Goal: Complete application form

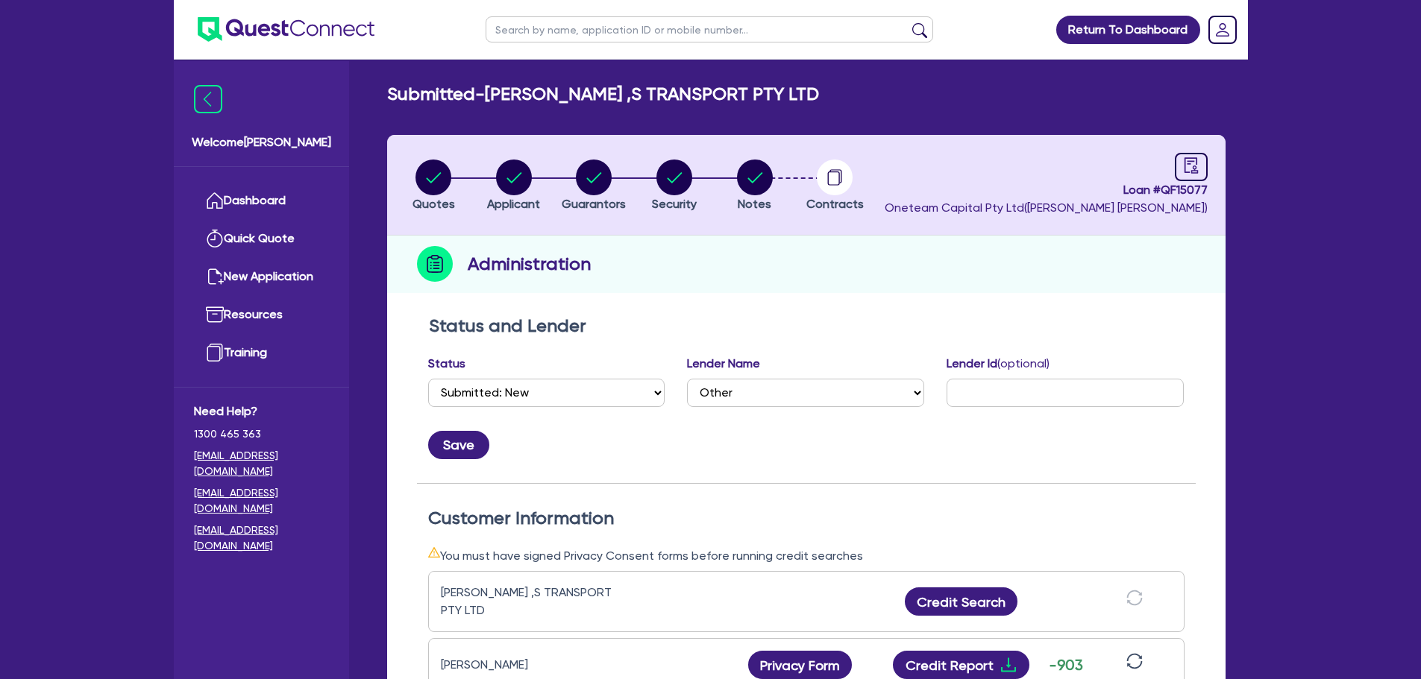
select select "SUBMITTED_NEW"
select select "Other"
click at [265, 197] on link "Dashboard" at bounding box center [261, 201] width 135 height 38
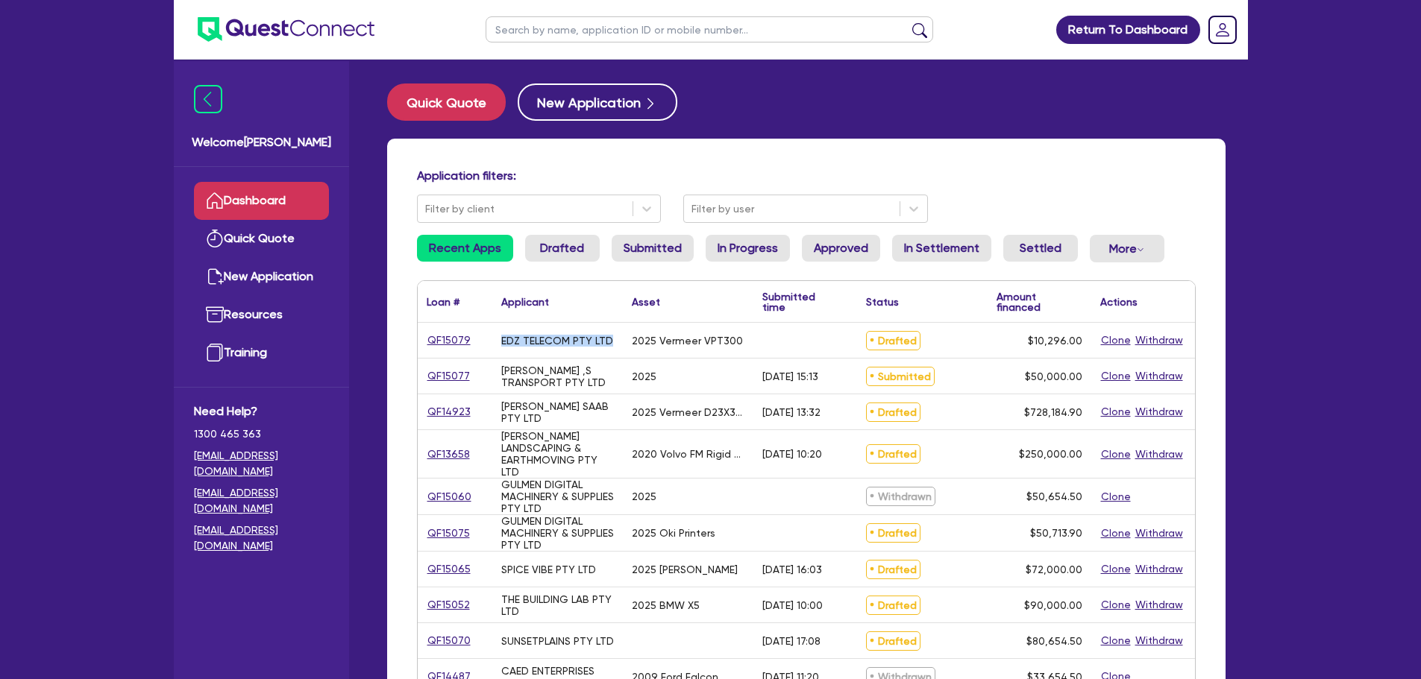
drag, startPoint x: 611, startPoint y: 342, endPoint x: 587, endPoint y: 369, distance: 36.5
click at [500, 344] on div "EDZ TELECOM PTY LTD" at bounding box center [557, 340] width 130 height 35
click at [641, 368] on div "2025" at bounding box center [688, 376] width 130 height 35
drag, startPoint x: 752, startPoint y: 338, endPoint x: 620, endPoint y: 353, distance: 132.9
click at [604, 343] on div "QF15079 EDZ TELECOM PTY LTD 2025 Vermeer VPT300 Drafted $10,296.00 Clone Withdr…" at bounding box center [806, 341] width 777 height 36
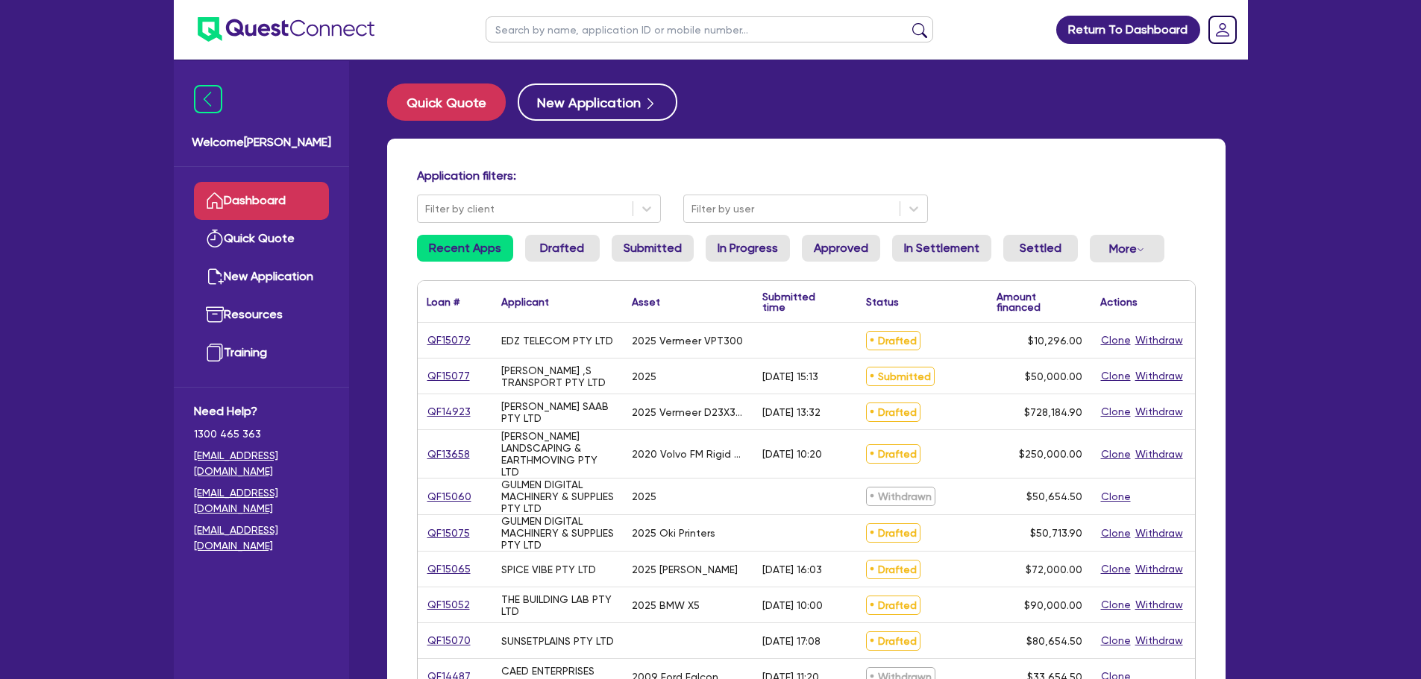
click at [638, 369] on div "2025" at bounding box center [688, 376] width 130 height 35
drag, startPoint x: 542, startPoint y: 385, endPoint x: 495, endPoint y: 368, distance: 49.8
click at [495, 368] on div "[PERSON_NAME] ,S TRANSPORT PTY LTD" at bounding box center [557, 376] width 130 height 35
click at [567, 409] on div "[PERSON_NAME] SAAB PTY LTD" at bounding box center [557, 412] width 113 height 24
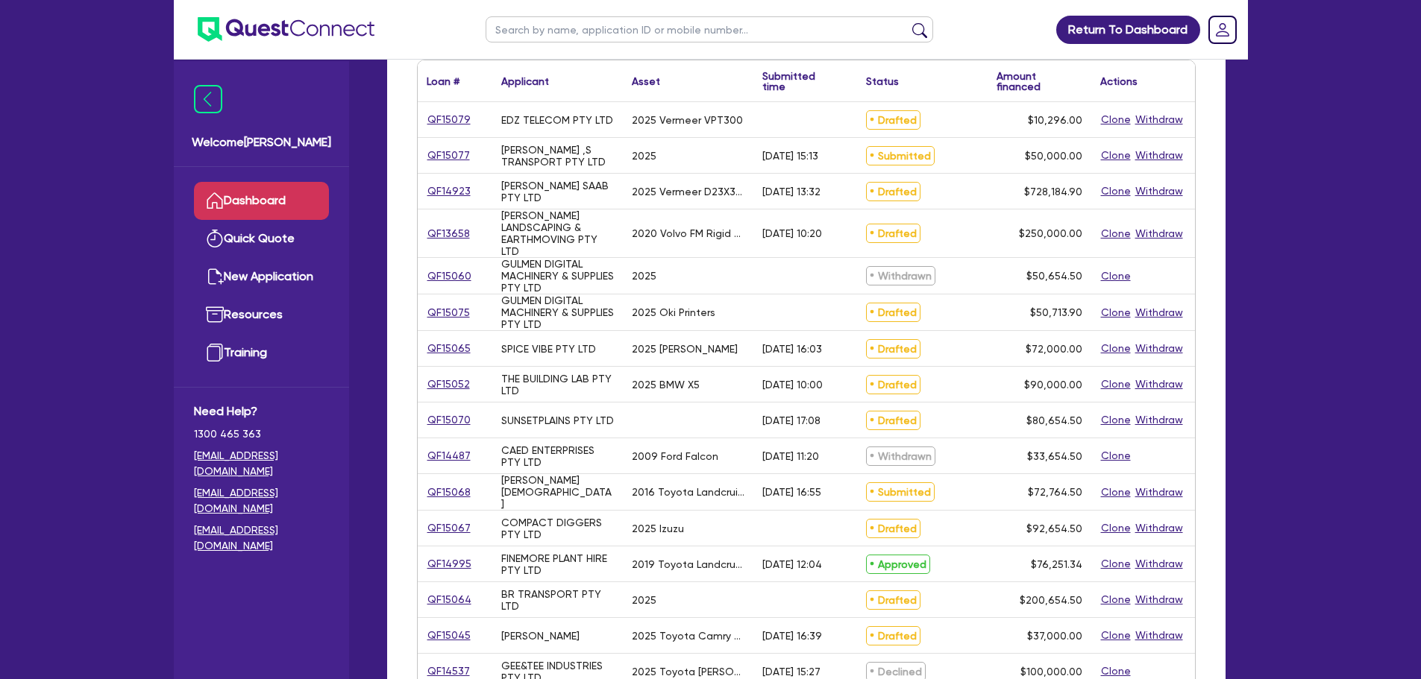
scroll to position [224, 0]
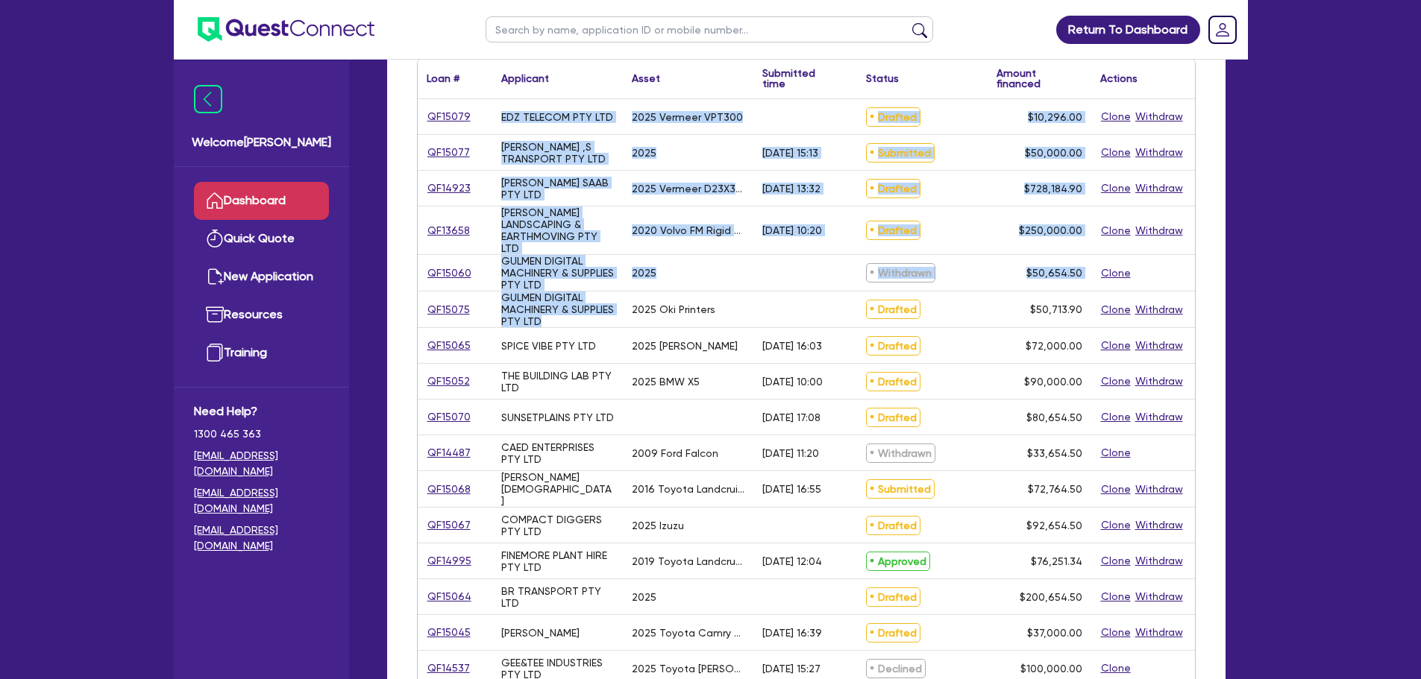
drag, startPoint x: 583, startPoint y: 320, endPoint x: 494, endPoint y: 123, distance: 215.9
click at [494, 123] on div "QF15079 EDZ TELECOM PTY LTD 2025 Vermeer VPT300 Drafted $10,296.00 Clone Withdr…" at bounding box center [806, 464] width 777 height 731
click at [598, 190] on div "[PERSON_NAME] SAAB PTY LTD" at bounding box center [557, 189] width 113 height 24
click at [605, 262] on div "GULMEN DIGITAL MACHINERY & SUPPLIES PTY LTD" at bounding box center [557, 273] width 113 height 36
click at [620, 322] on div "GULMEN DIGITAL MACHINERY & SUPPLIES PTY LTD" at bounding box center [557, 310] width 130 height 36
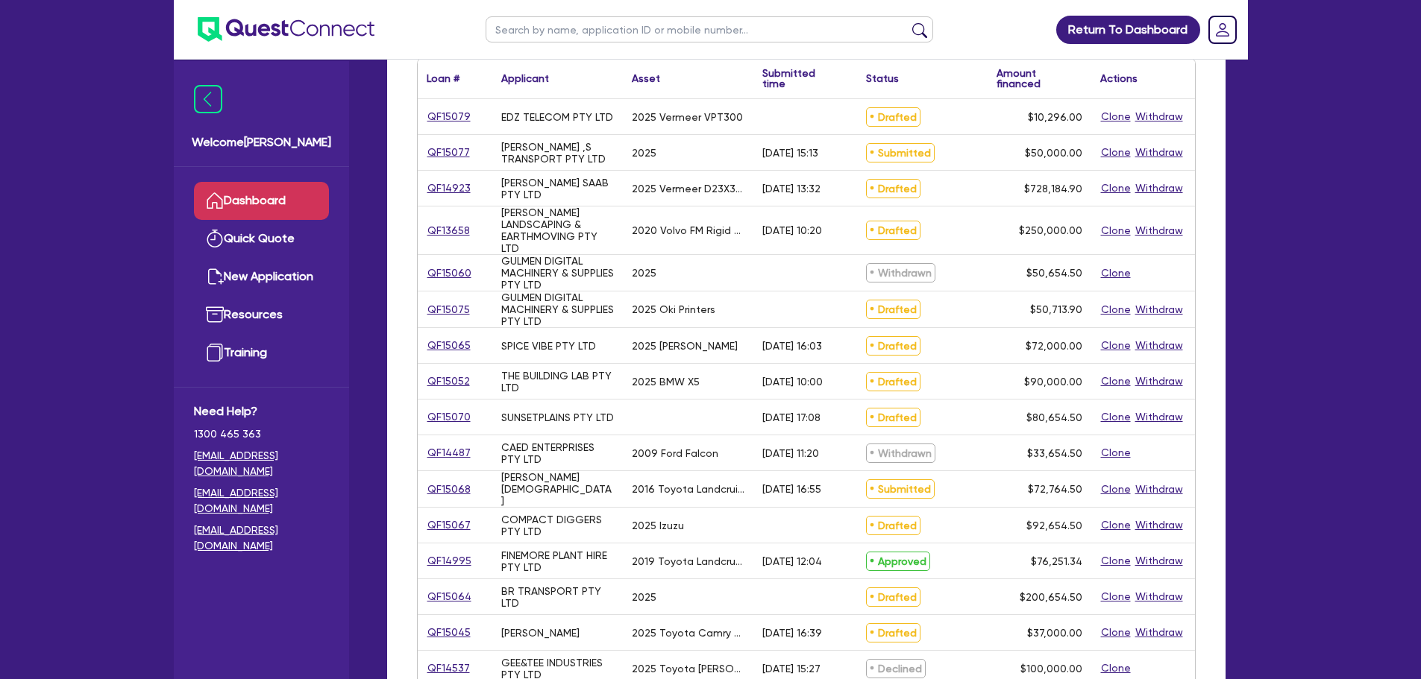
click at [652, 312] on div "2025 Oki Printers" at bounding box center [674, 309] width 84 height 12
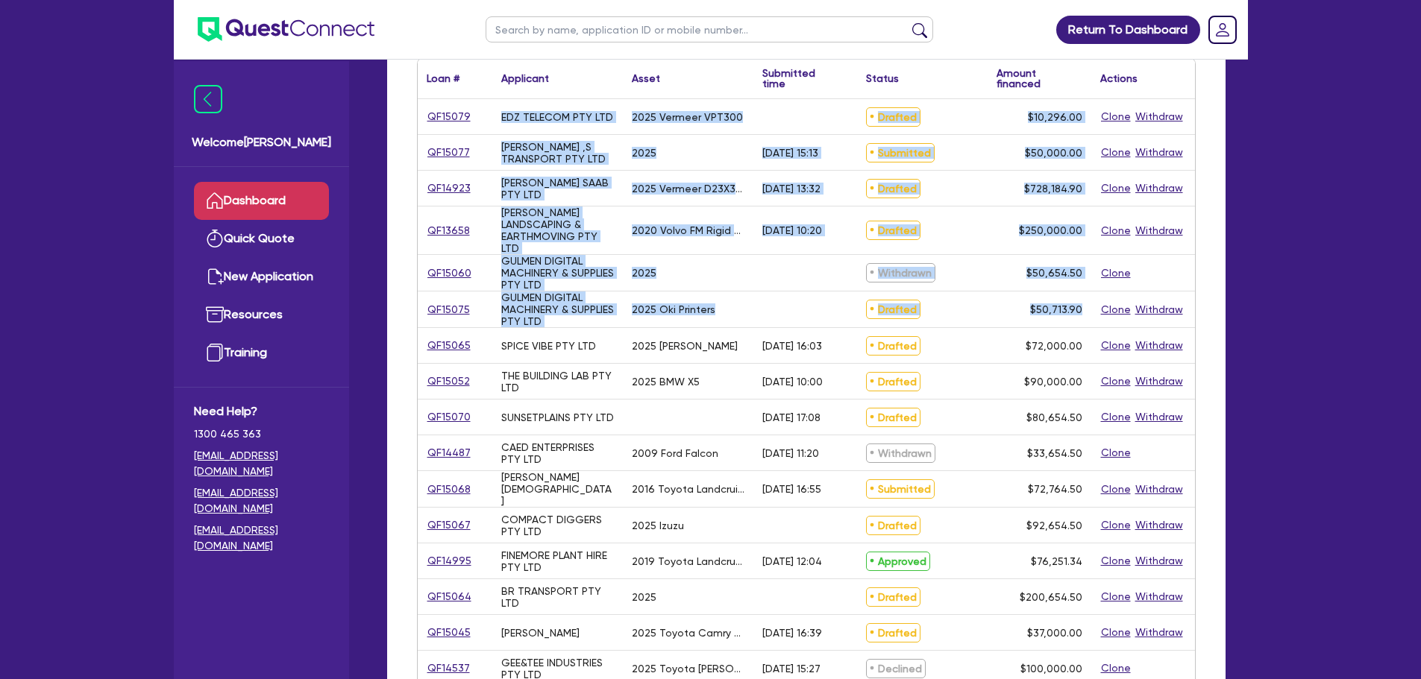
drag, startPoint x: 1083, startPoint y: 310, endPoint x: 691, endPoint y: 221, distance: 402.1
click at [495, 113] on div "QF15079 EDZ TELECOM PTY LTD 2025 Vermeer VPT300 Drafted $10,296.00 Clone Withdr…" at bounding box center [806, 464] width 777 height 731
click at [699, 233] on div "2020 Volvo FM Rigid Truck" at bounding box center [688, 230] width 113 height 12
click at [700, 233] on div "2020 Volvo FM Rigid Truck" at bounding box center [688, 230] width 113 height 12
click at [729, 262] on div "2025" at bounding box center [688, 273] width 130 height 36
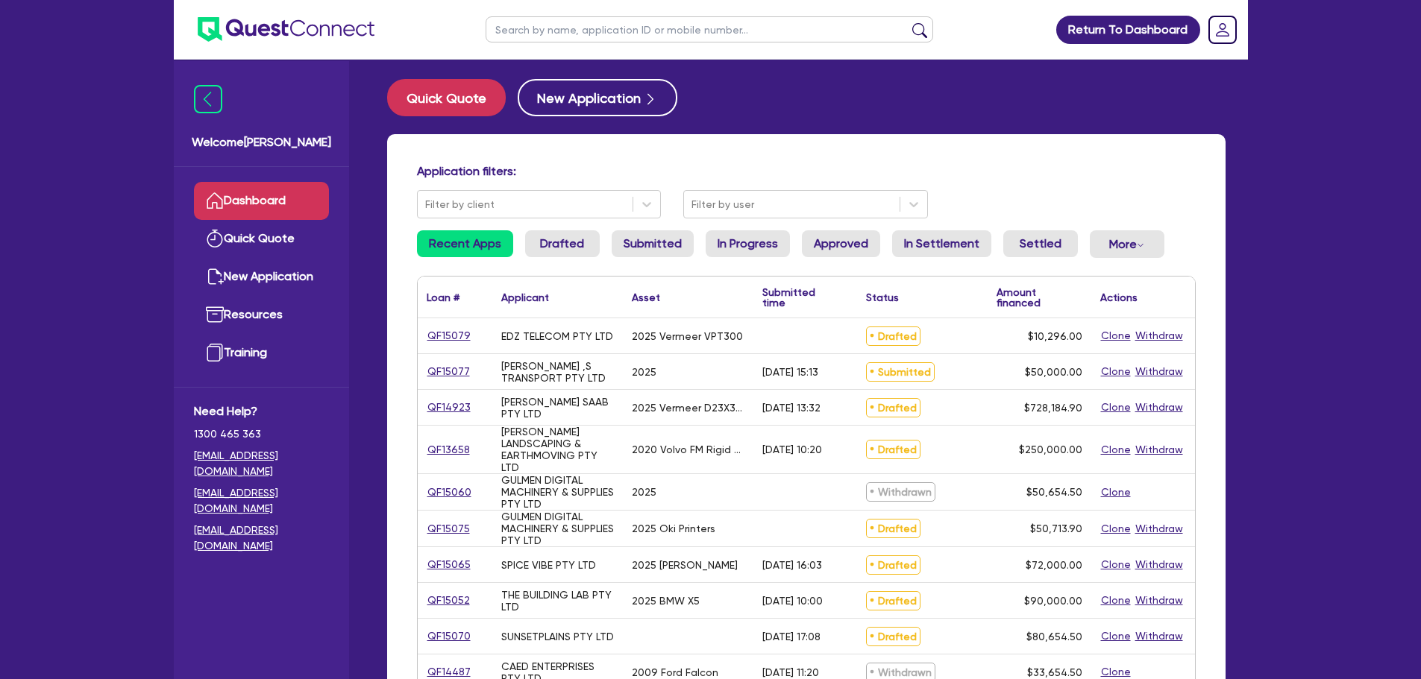
scroll to position [0, 0]
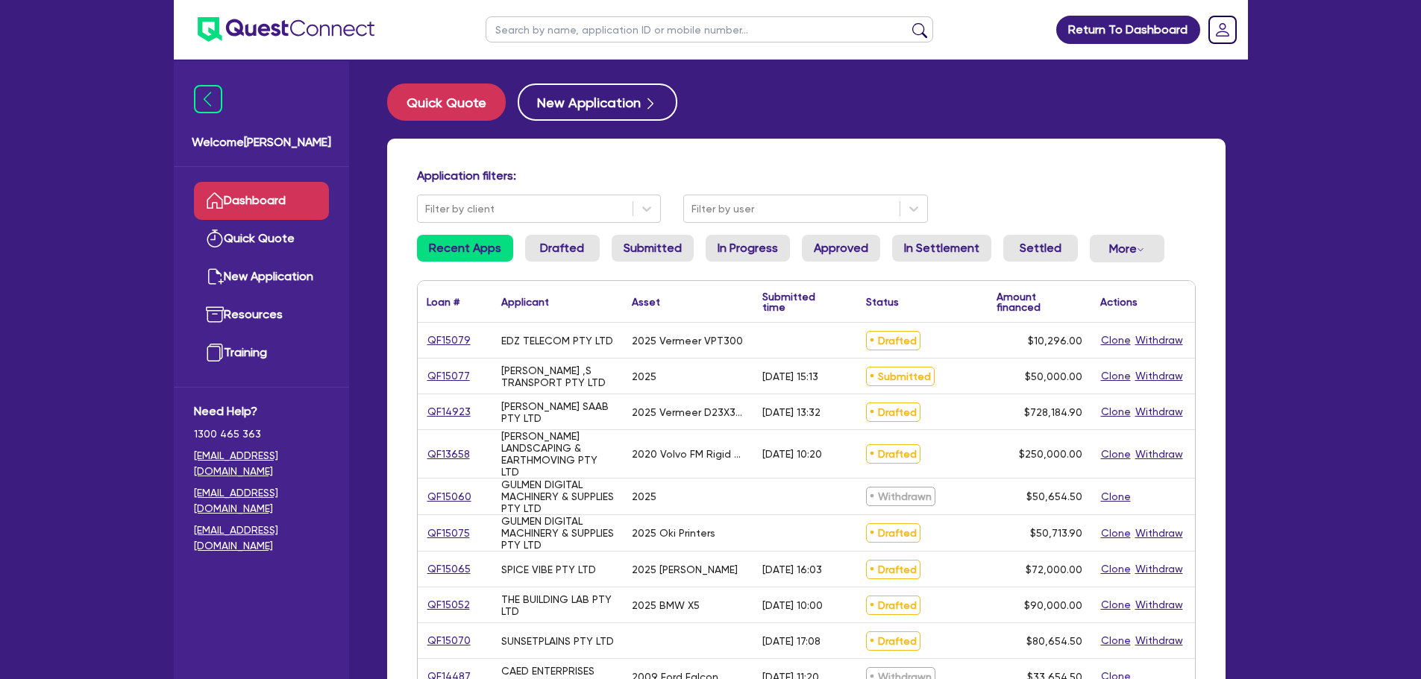
click at [582, 33] on input "text" at bounding box center [708, 29] width 447 height 26
type input "br"
click at [907, 22] on button "submit" at bounding box center [919, 32] width 24 height 21
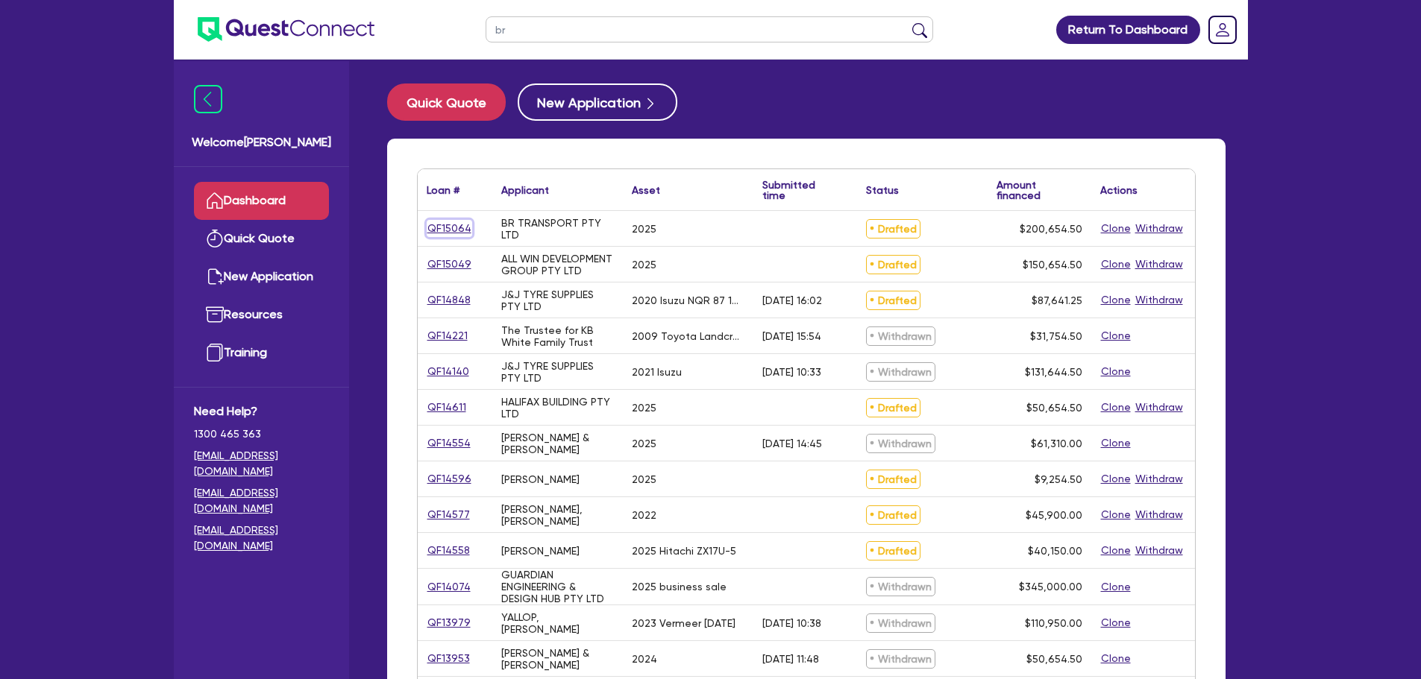
click at [441, 226] on link "QF15064" at bounding box center [449, 228] width 45 height 17
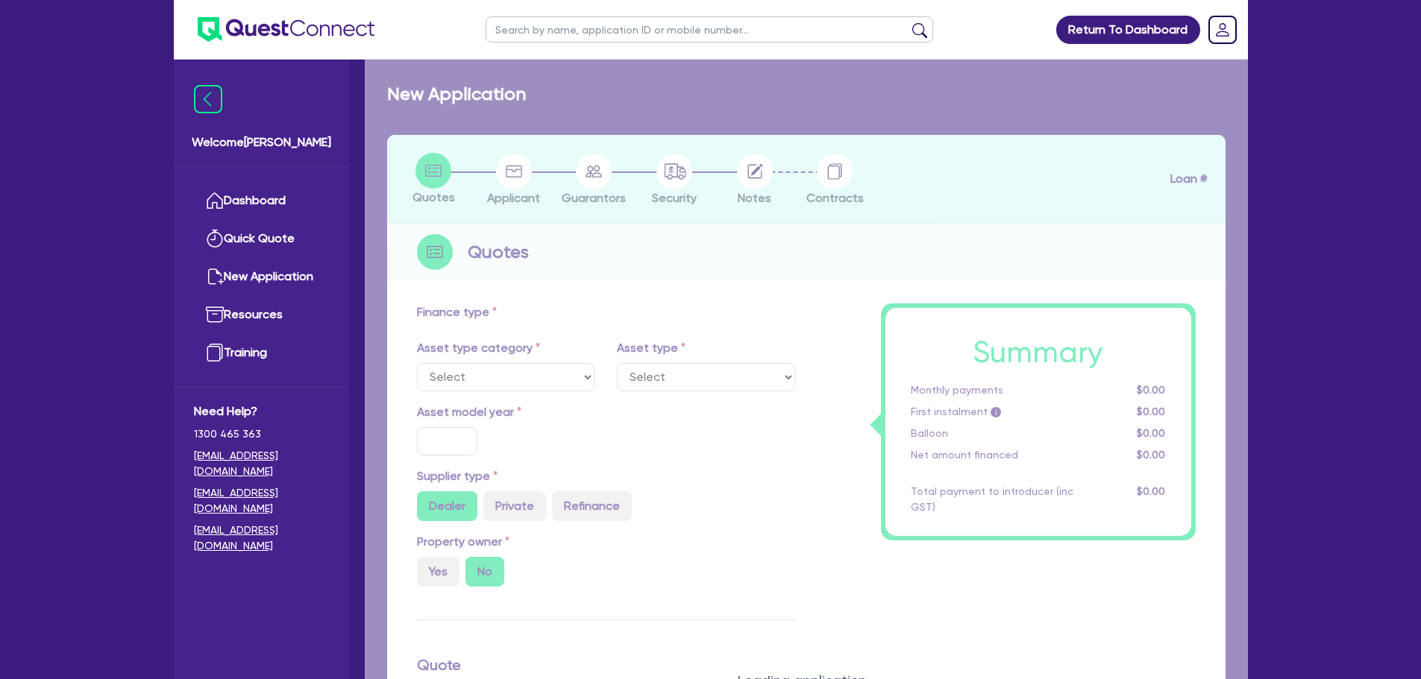
select select "PRIMARY_ASSETS"
type input "2025"
radio input "true"
type input "200,000"
type input "2"
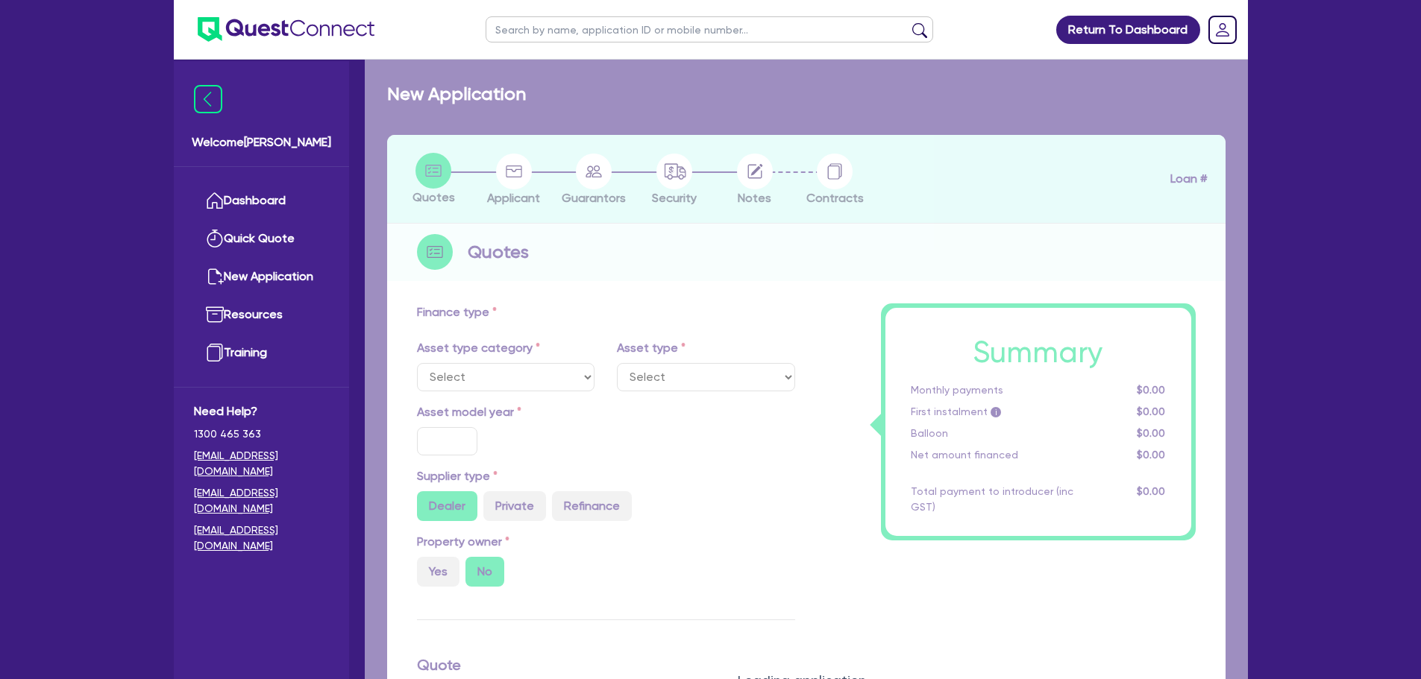
type input "4,013.09"
type input "7"
select select "TRAILERS"
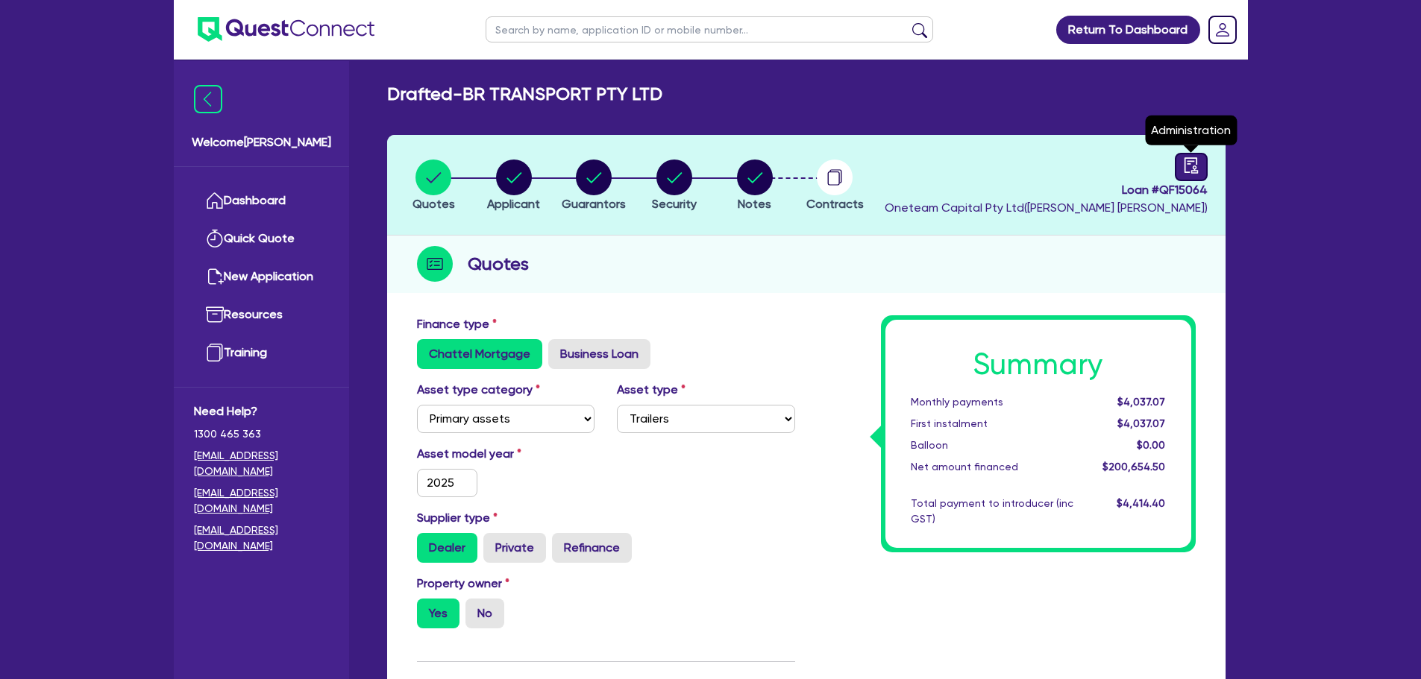
click at [1184, 169] on icon "audit" at bounding box center [1189, 165] width 13 height 16
select select "DRAFTED_NEW"
select select "Other"
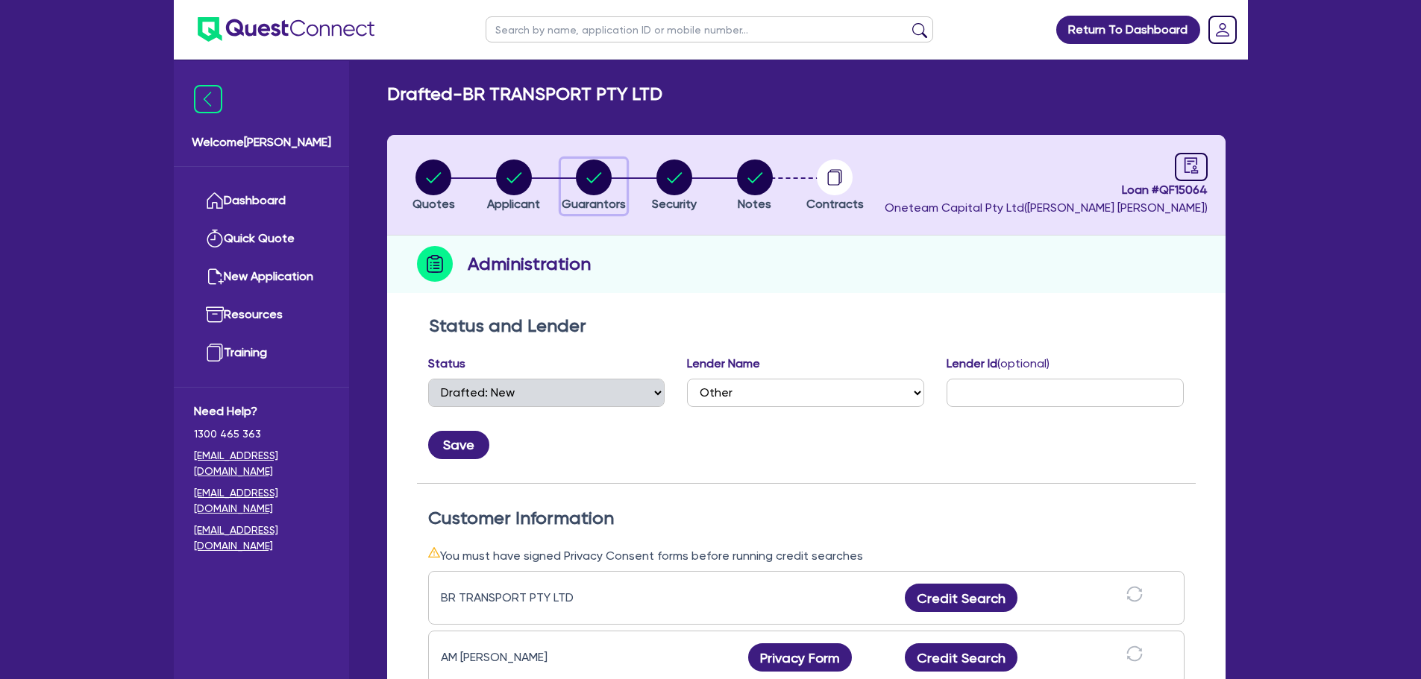
click at [589, 172] on circle "button" at bounding box center [594, 178] width 36 height 36
select select "MR"
select select "MARRIED"
select select "PROPERTY"
select select "MORTGAGE"
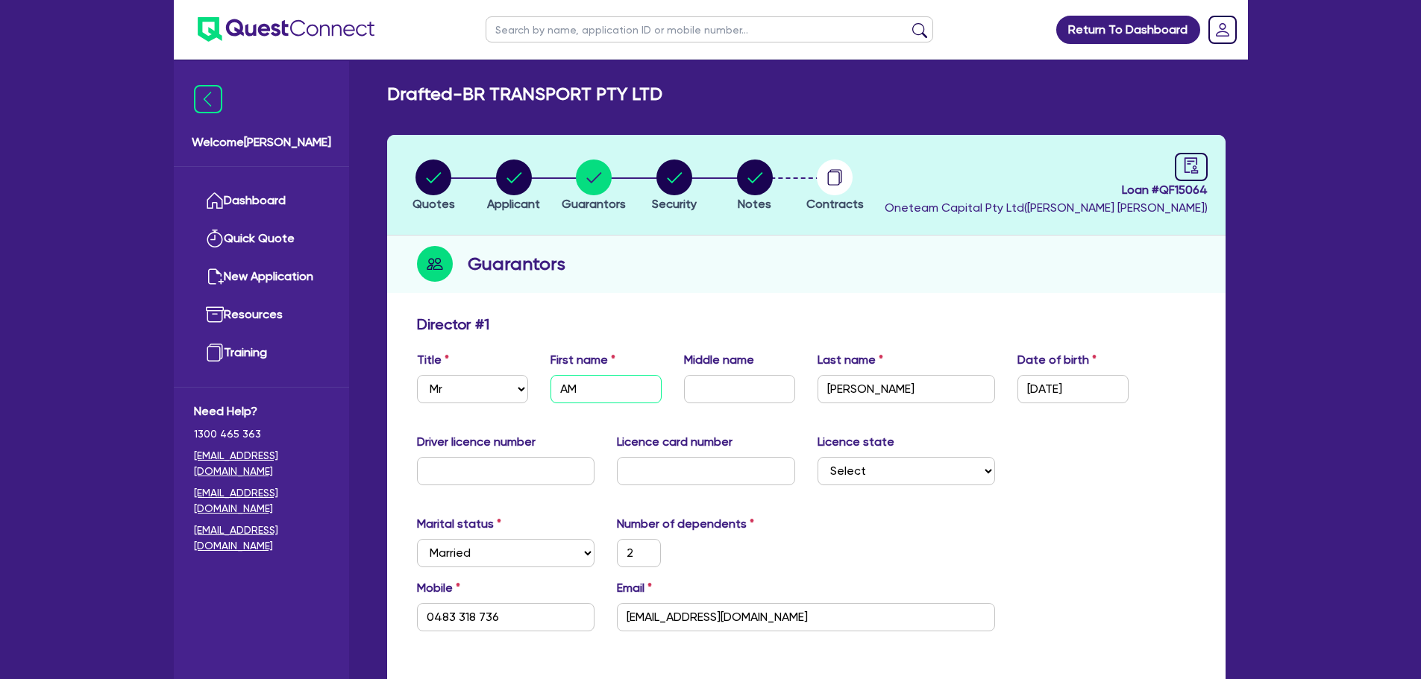
drag, startPoint x: 601, startPoint y: 389, endPoint x: 553, endPoint y: 384, distance: 48.0
click at [553, 384] on input "AM" at bounding box center [605, 389] width 111 height 28
type input "B"
type input "2"
type input "0483 318 736"
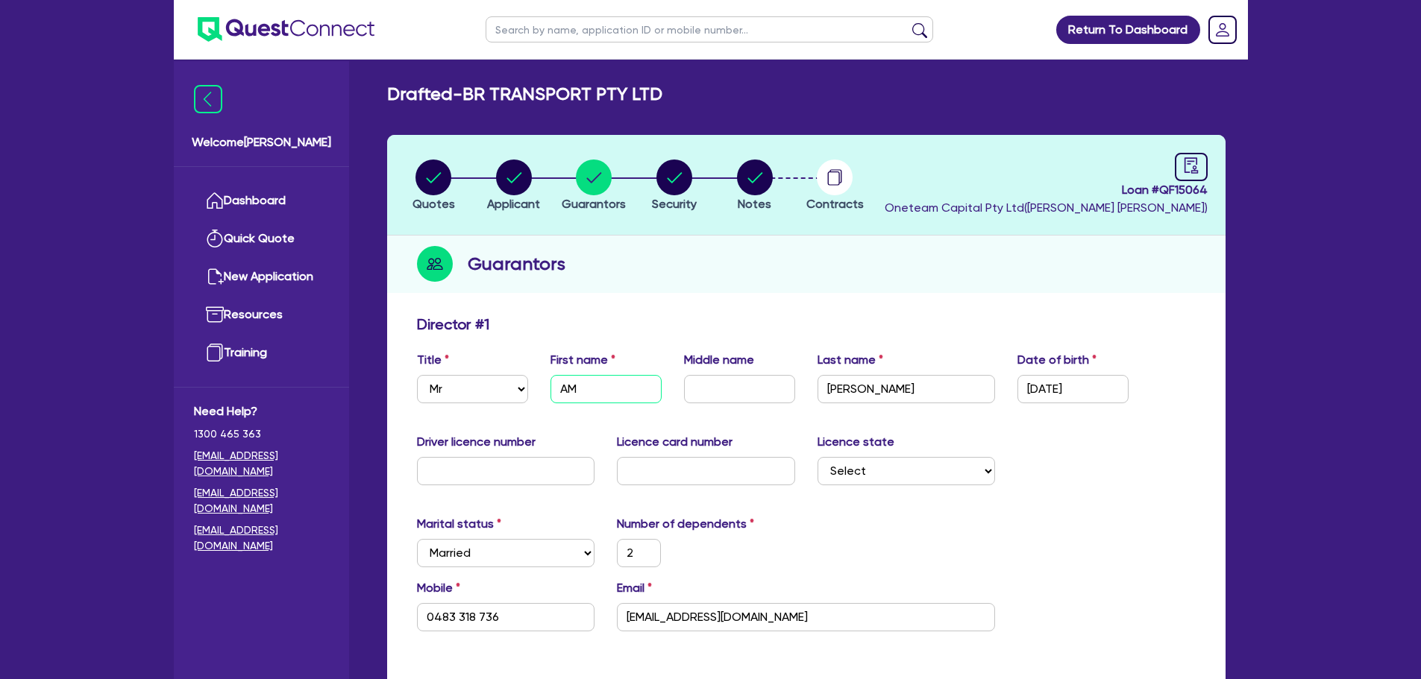
type input "1,300,000"
type input "900,000"
type input "4,000"
type input "Ba"
type input "2"
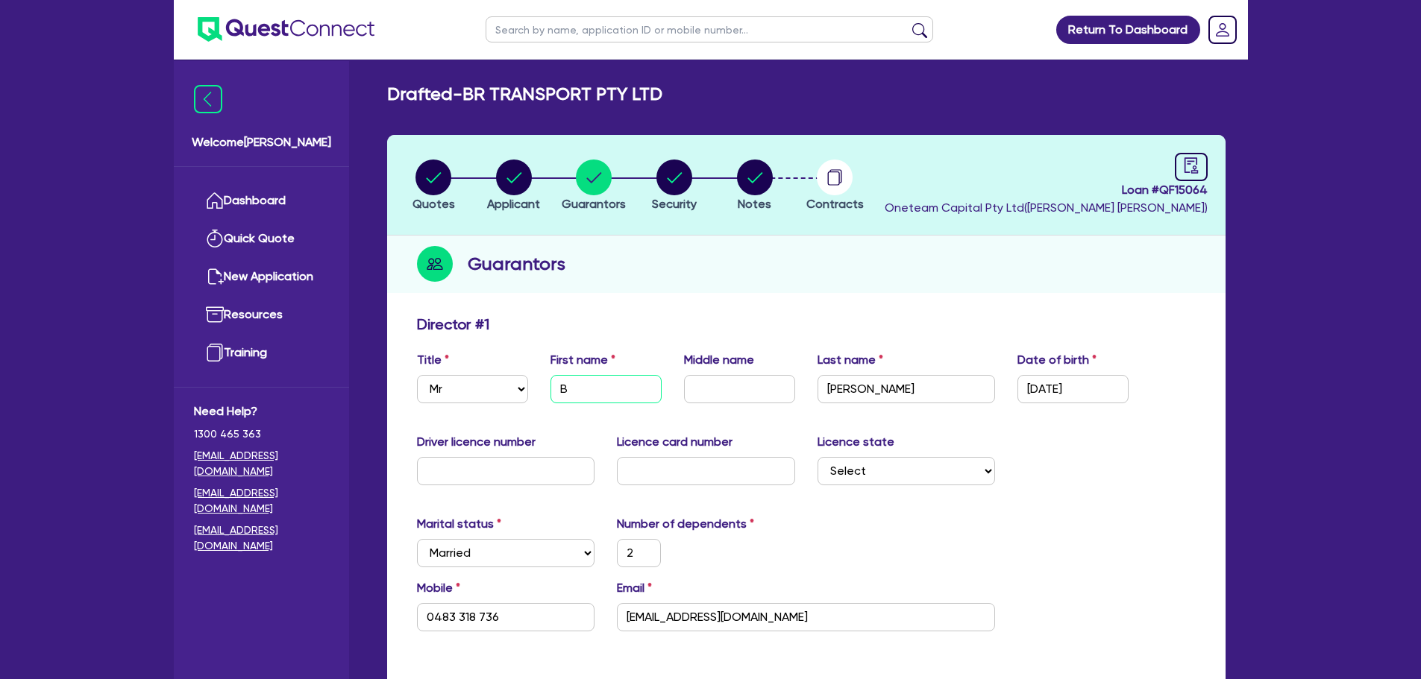
type input "0483 318 736"
type input "1,300,000"
type input "900,000"
type input "4,000"
type input "Bar"
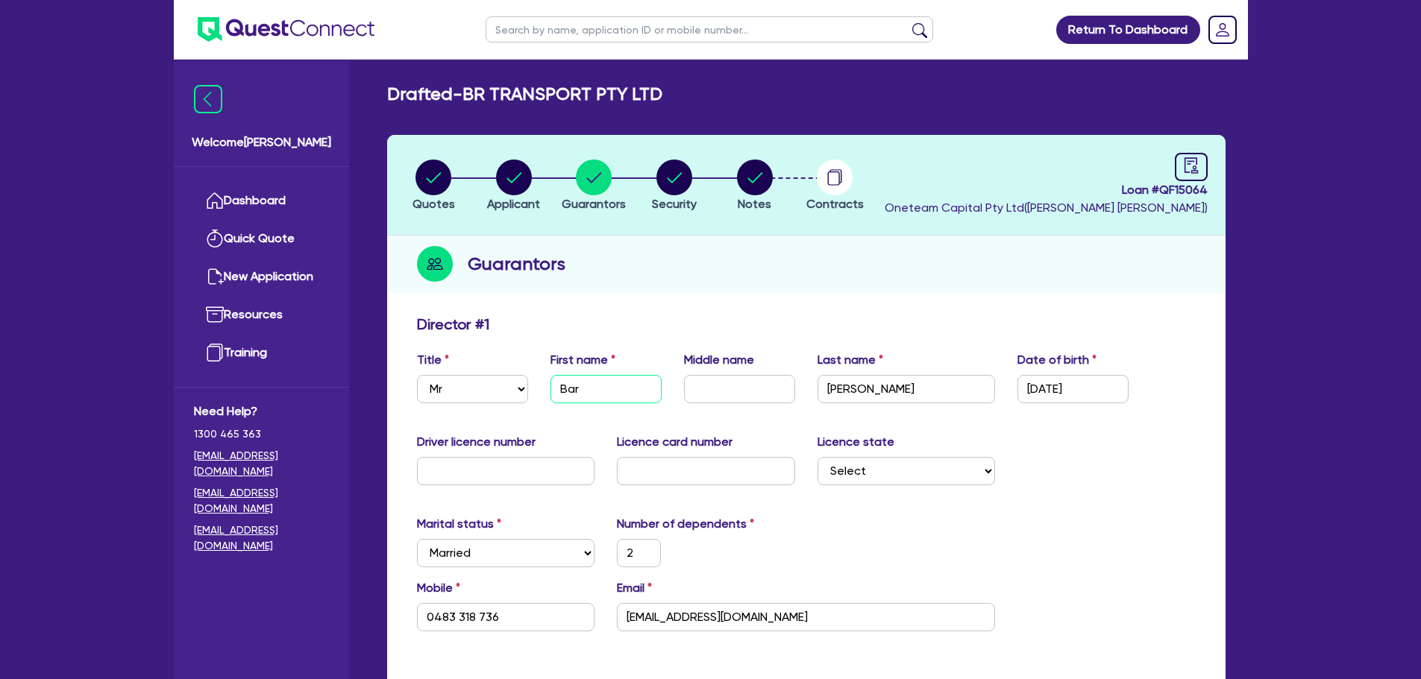
type input "2"
type input "0483 318 736"
type input "1,300,000"
type input "900,000"
type input "4,000"
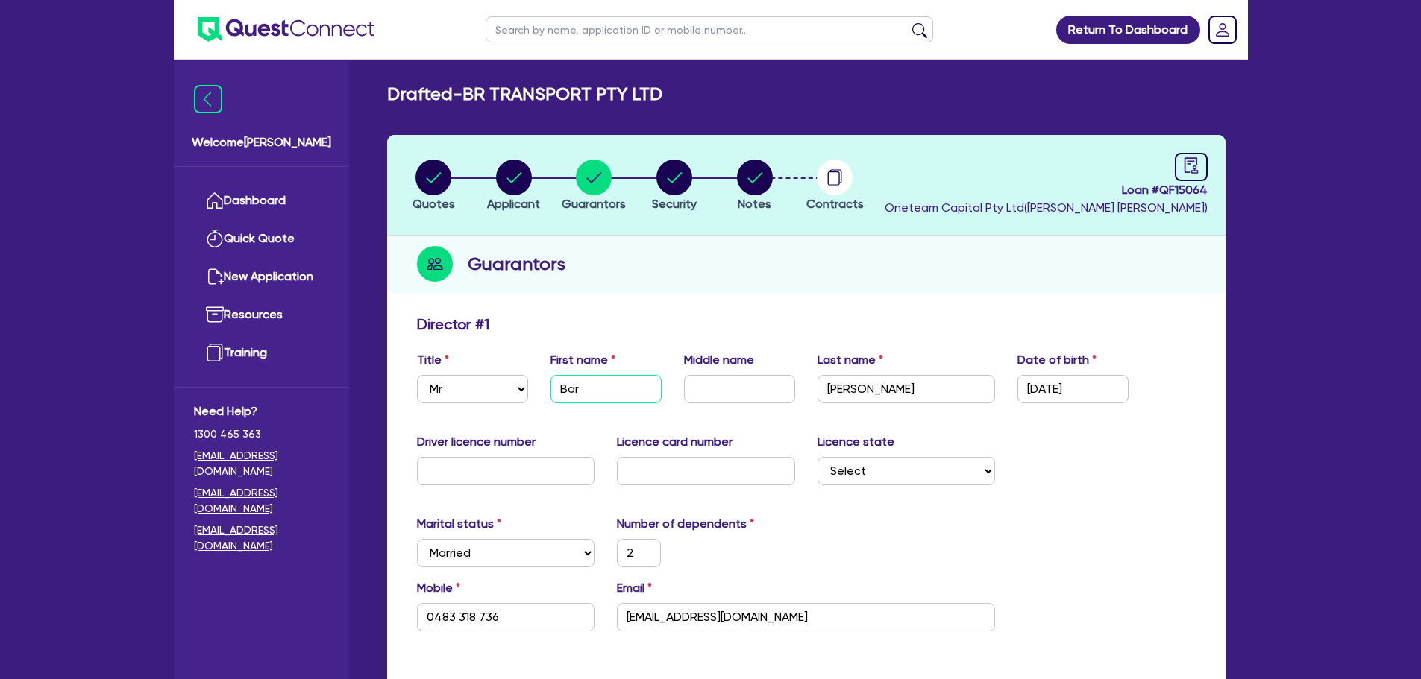
type input "Bari"
type input "2"
type input "0483 318 736"
type input "1,300,000"
type input "900,000"
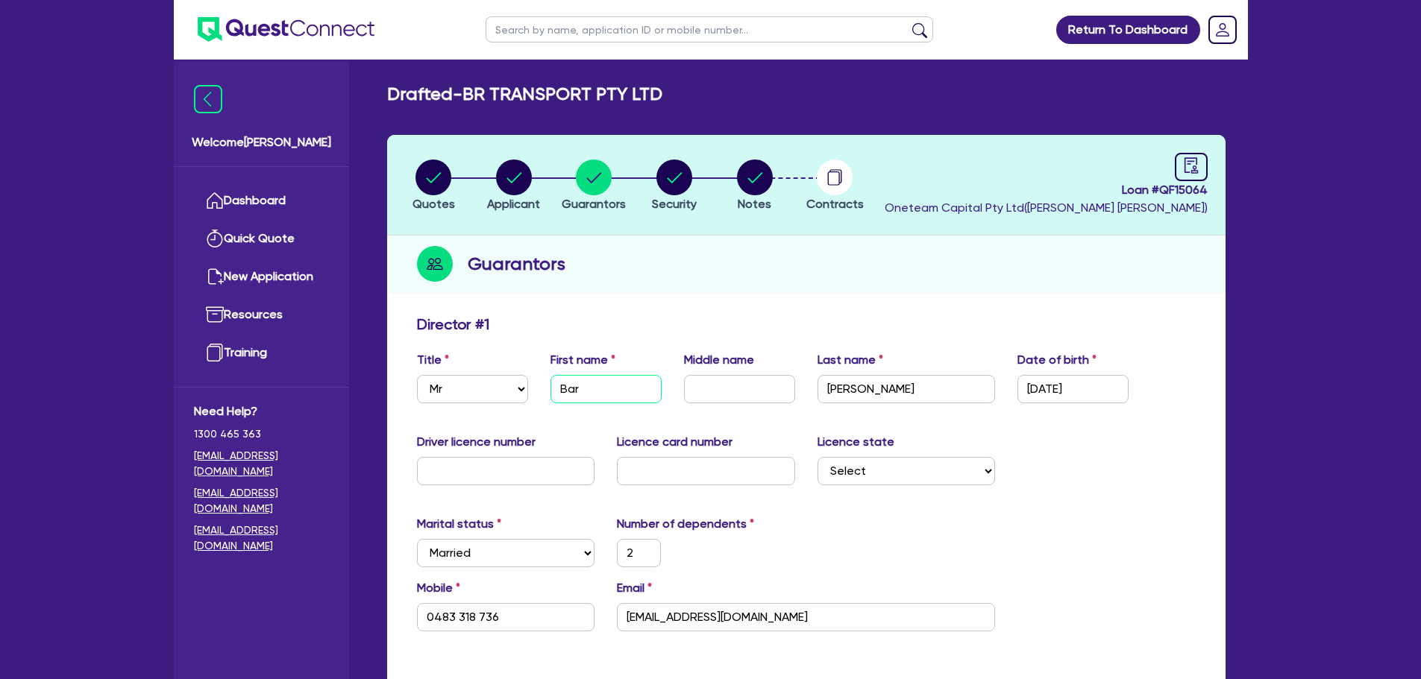
type input "4,000"
type input "Barin"
type input "2"
type input "0483 318 736"
type input "1,300,000"
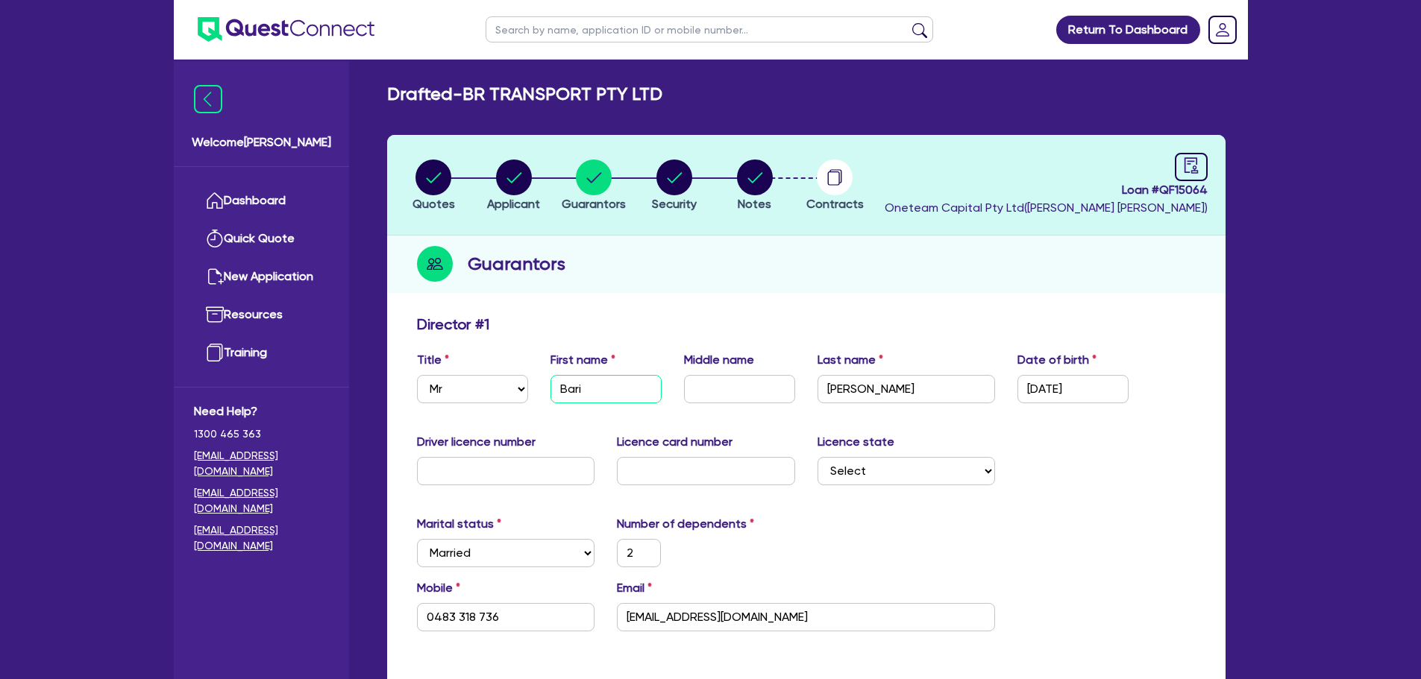
type input "900,000"
type input "4,000"
type input "Barind"
type input "2"
type input "0483 318 736"
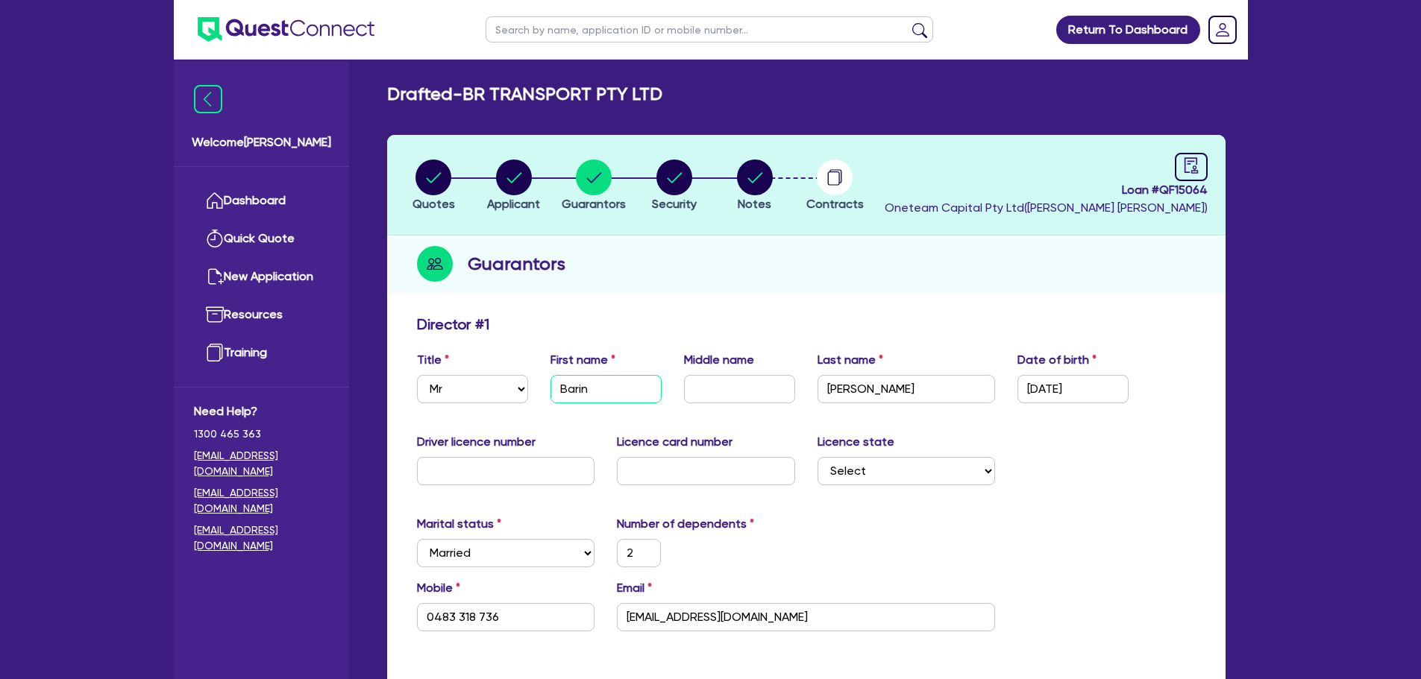
type input "1,300,000"
type input "900,000"
type input "4,000"
type input "Barinde"
type input "2"
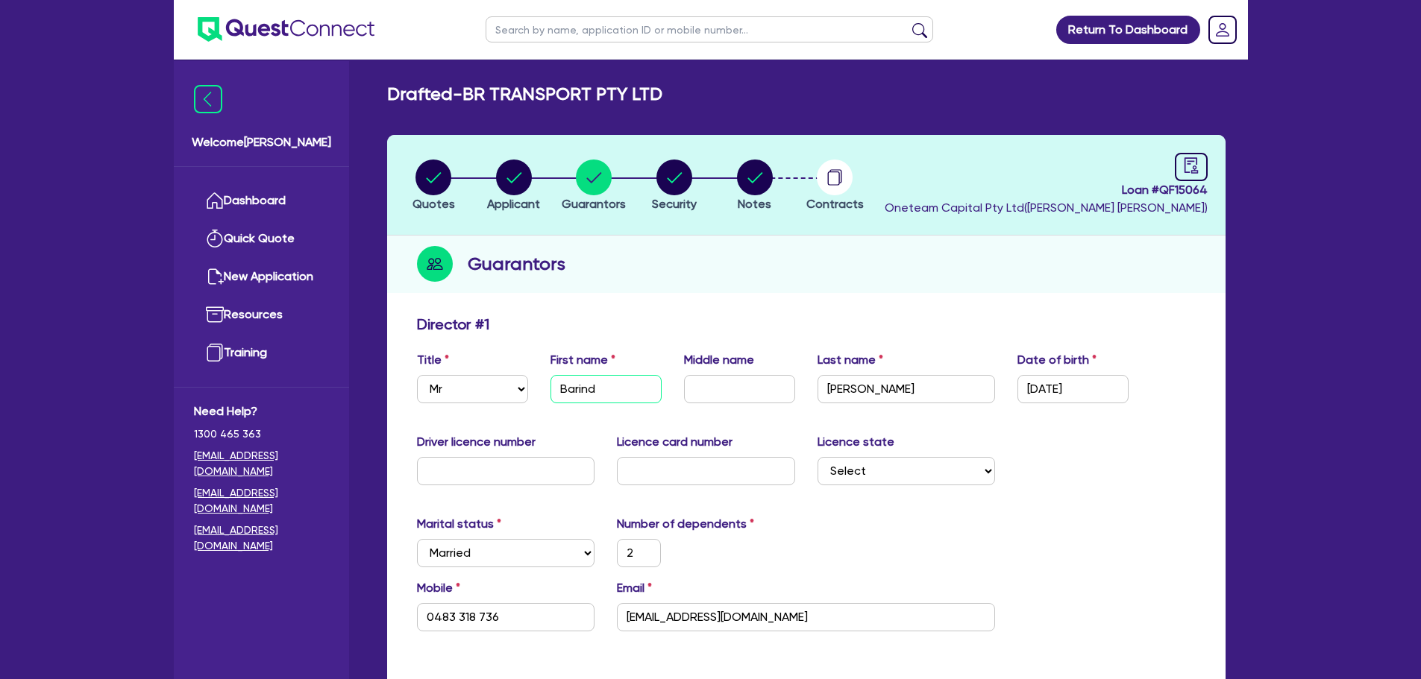
type input "0483 318 736"
type input "1,300,000"
type input "900,000"
type input "4,000"
type input "[PERSON_NAME]"
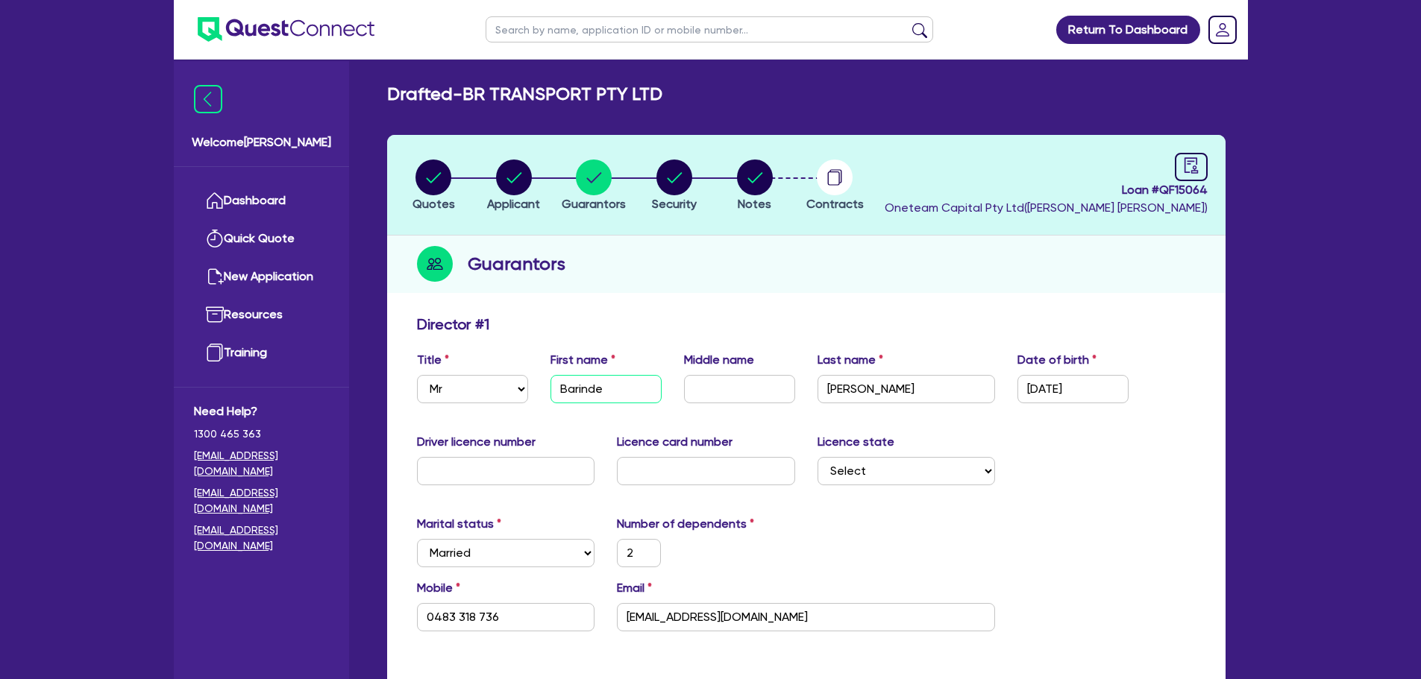
type input "2"
type input "0483 318 736"
type input "1,300,000"
type input "900,000"
type input "4,000"
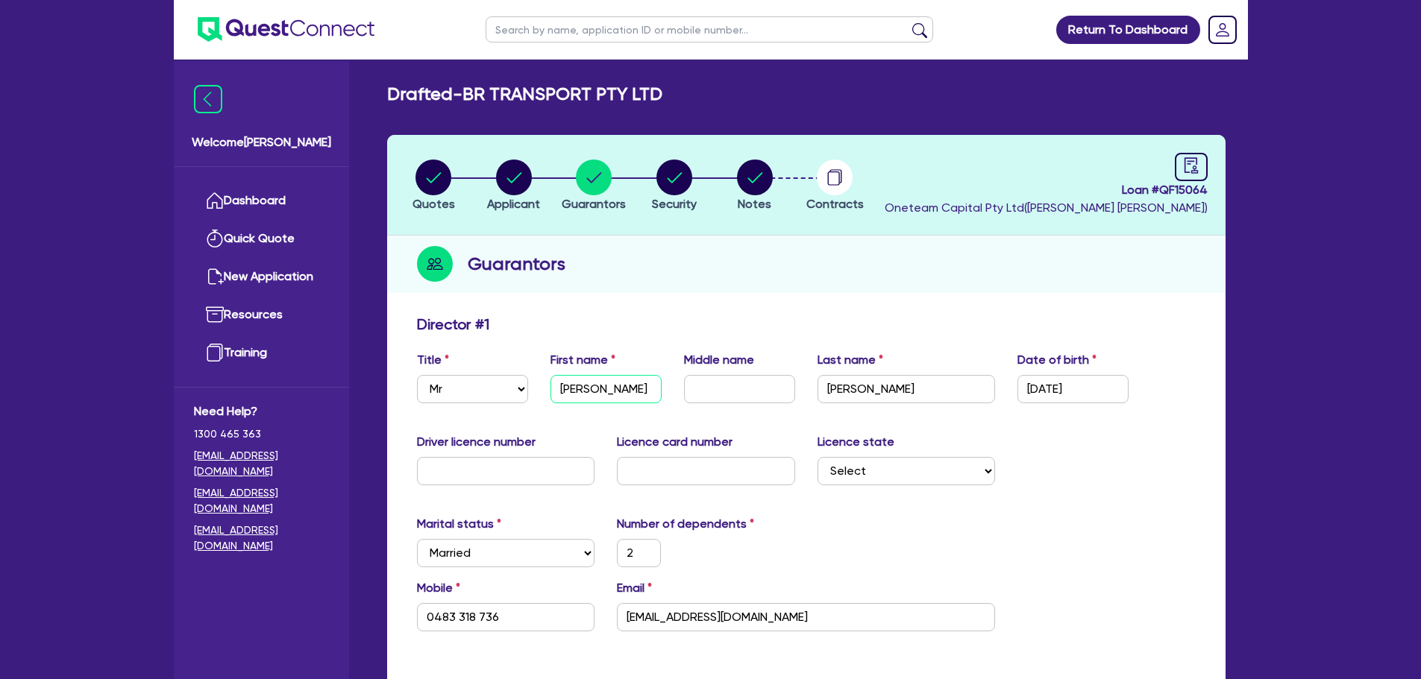
type input "[PERSON_NAME]"
click at [716, 387] on input "text" at bounding box center [739, 389] width 111 height 28
drag, startPoint x: 894, startPoint y: 383, endPoint x: 793, endPoint y: 402, distance: 103.1
click at [793, 402] on div "Title Select Mr Mrs Ms Miss Dr First name [PERSON_NAME] Middle name Last name […" at bounding box center [806, 383] width 801 height 64
type input "2"
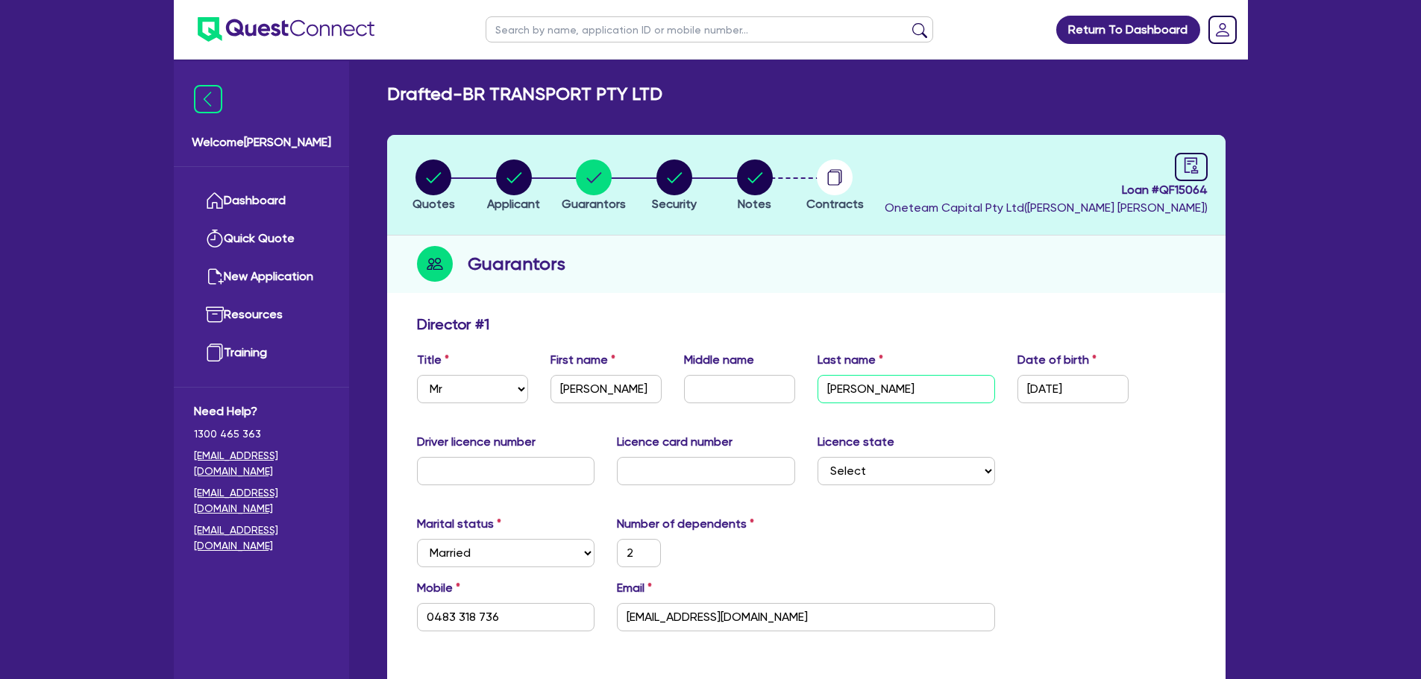
type input "0483 318 736"
type input "1,300,000"
type input "900,000"
type input "4,000"
type input "g"
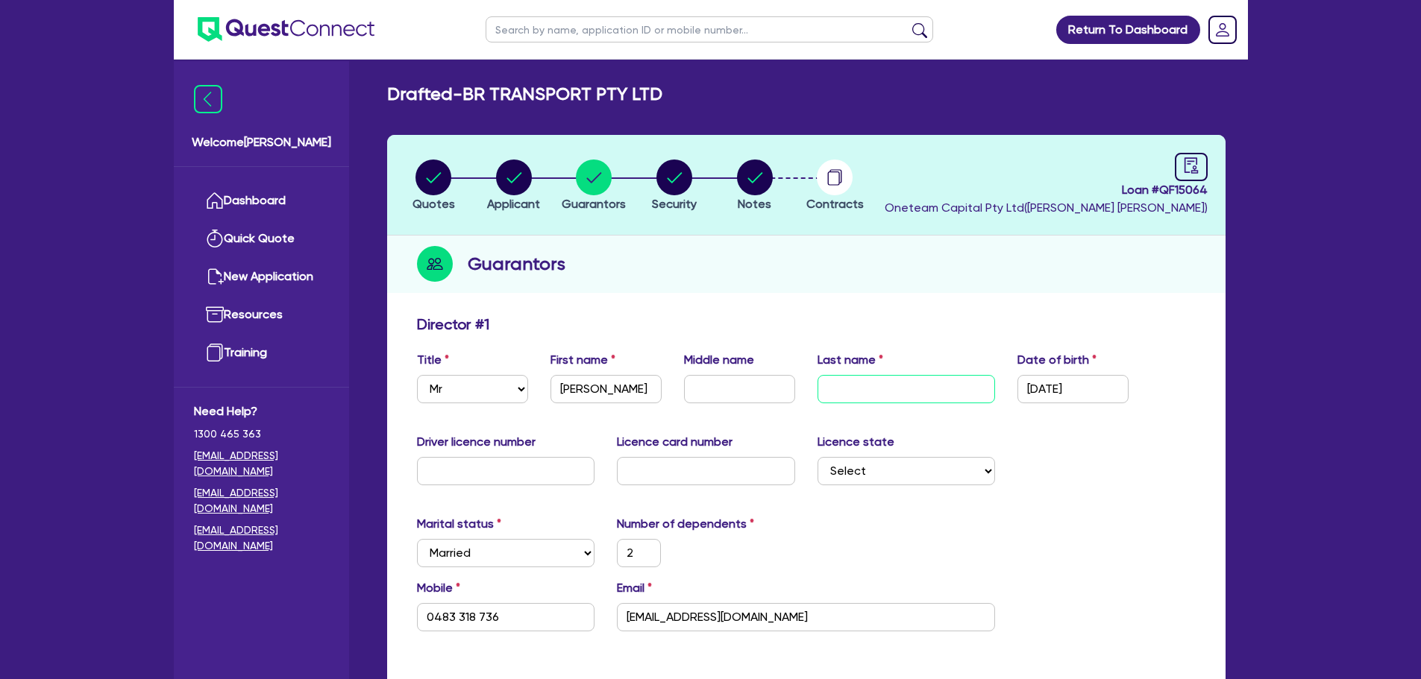
type input "2"
type input "0483 318 736"
type input "1,300,000"
type input "900,000"
type input "4,000"
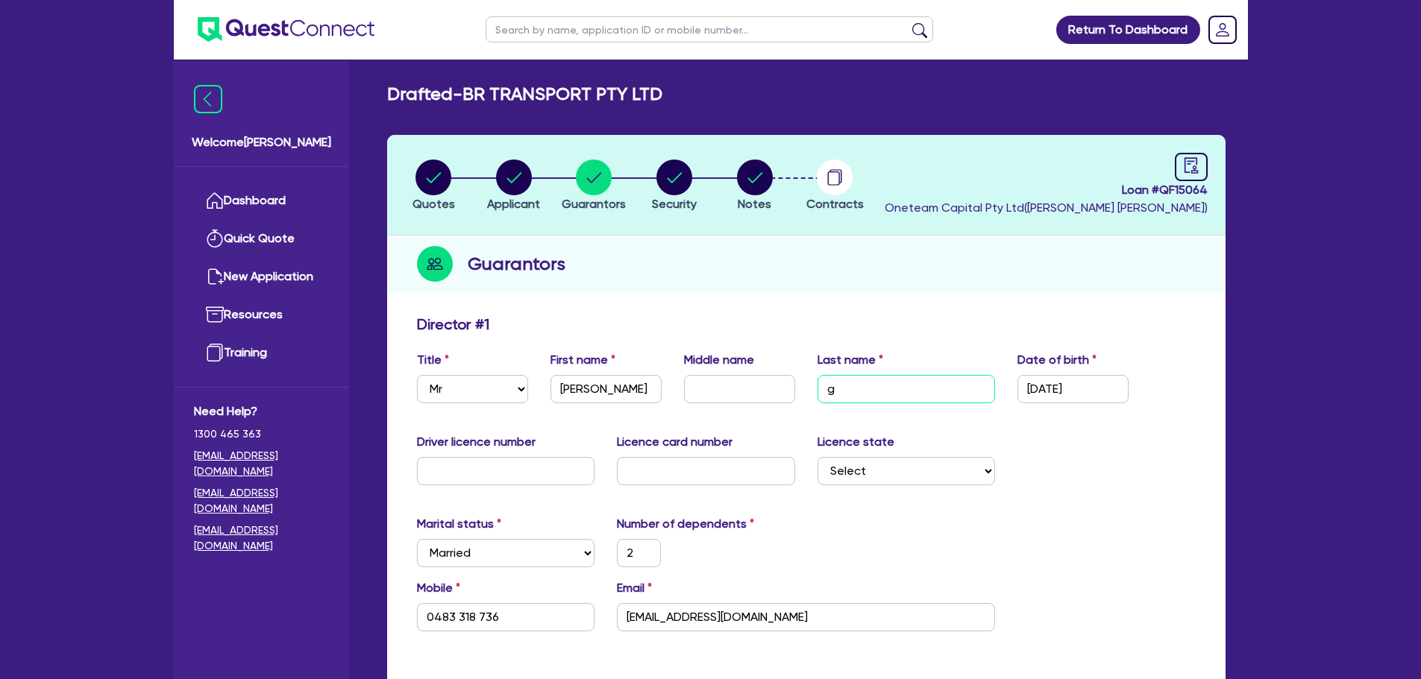
type input "gr"
type input "2"
type input "0483 318 736"
type input "1,300,000"
type input "900,000"
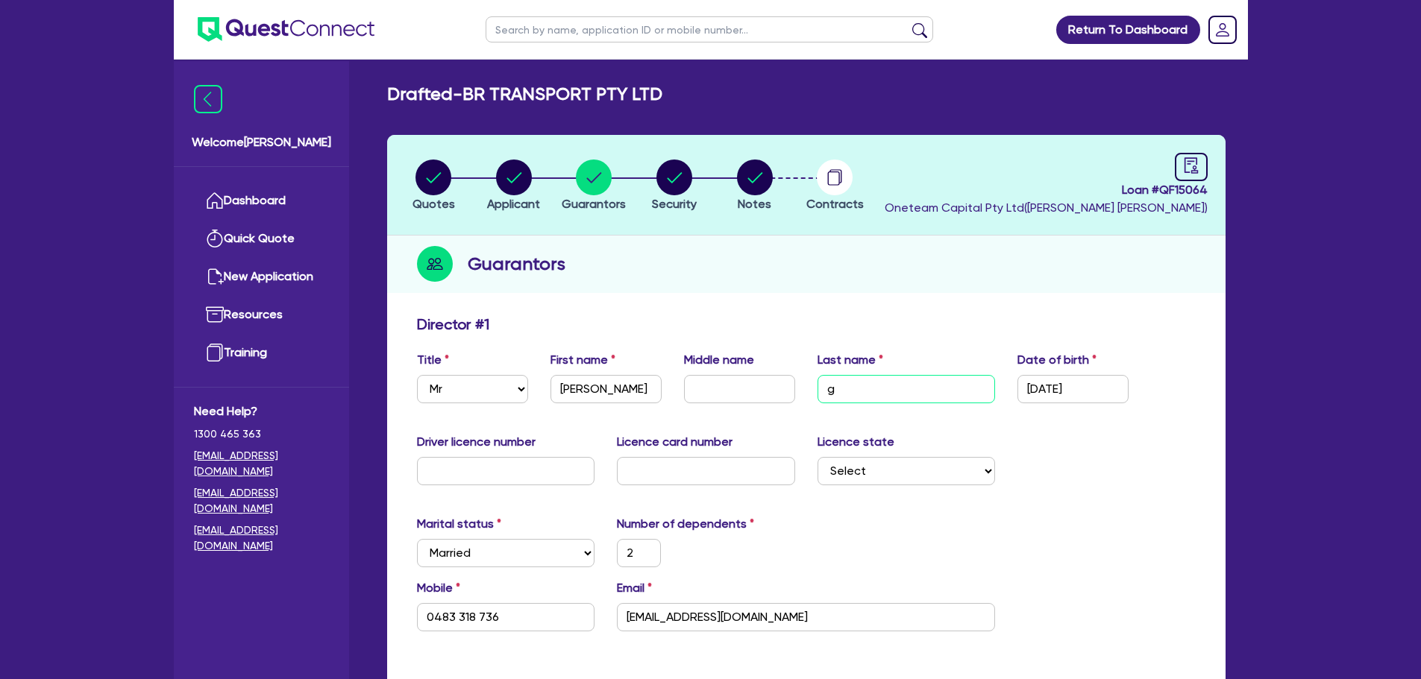
type input "4,000"
type input "gre"
type input "2"
type input "0483 318 736"
type input "1,300,000"
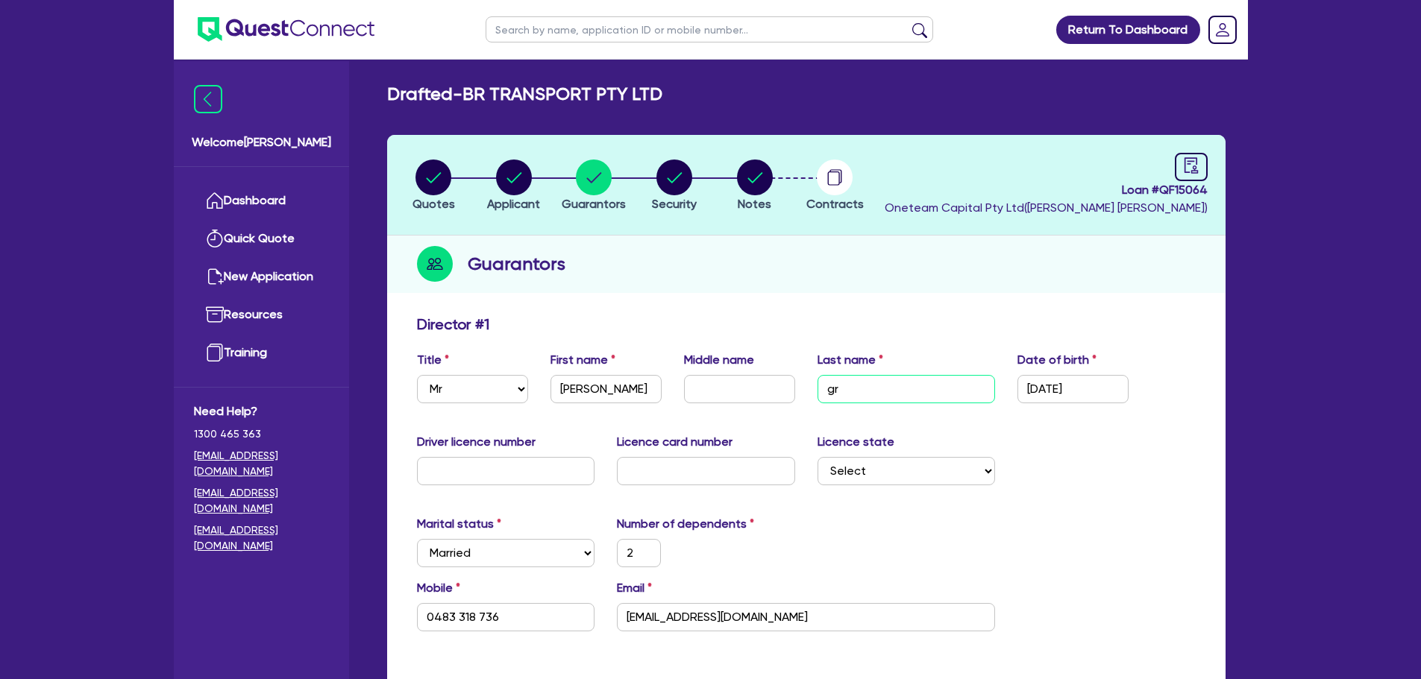
type input "900,000"
type input "4,000"
type input "grew"
type input "2"
type input "0483 318 736"
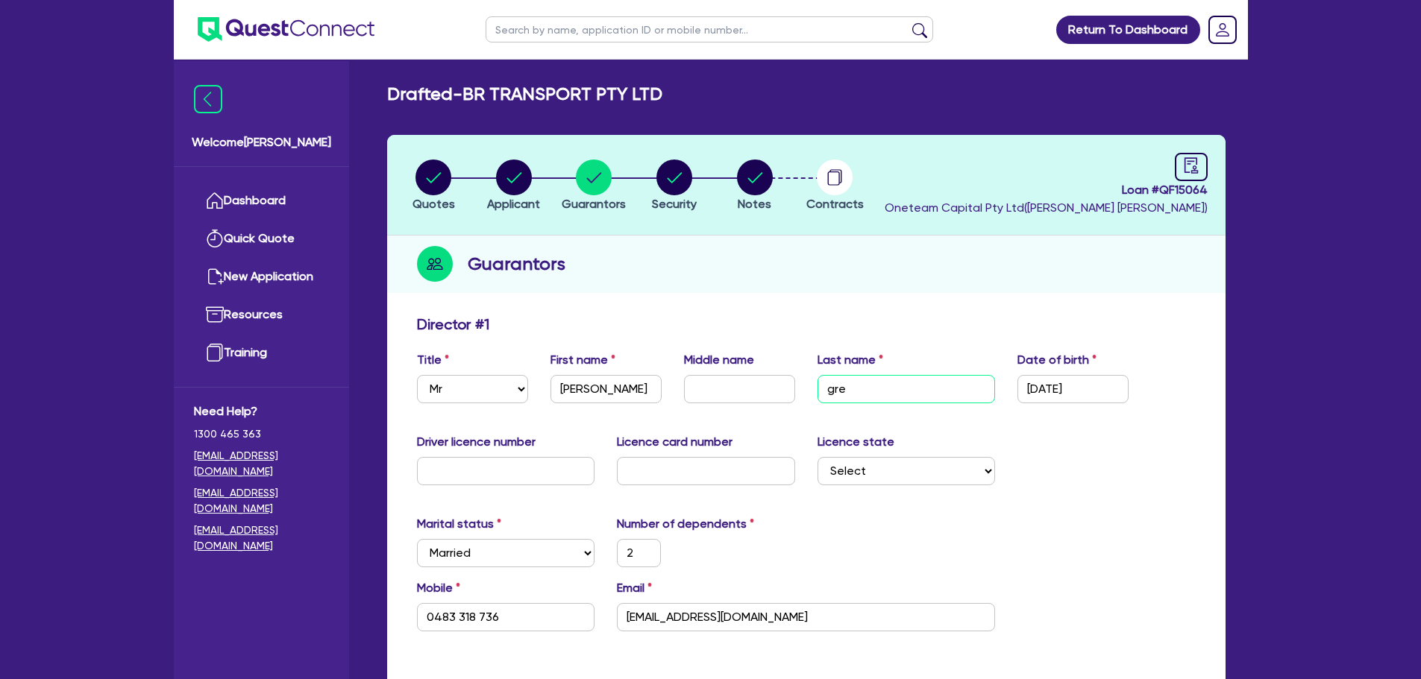
type input "1,300,000"
type input "900,000"
type input "4,000"
type input "grewa"
type input "2"
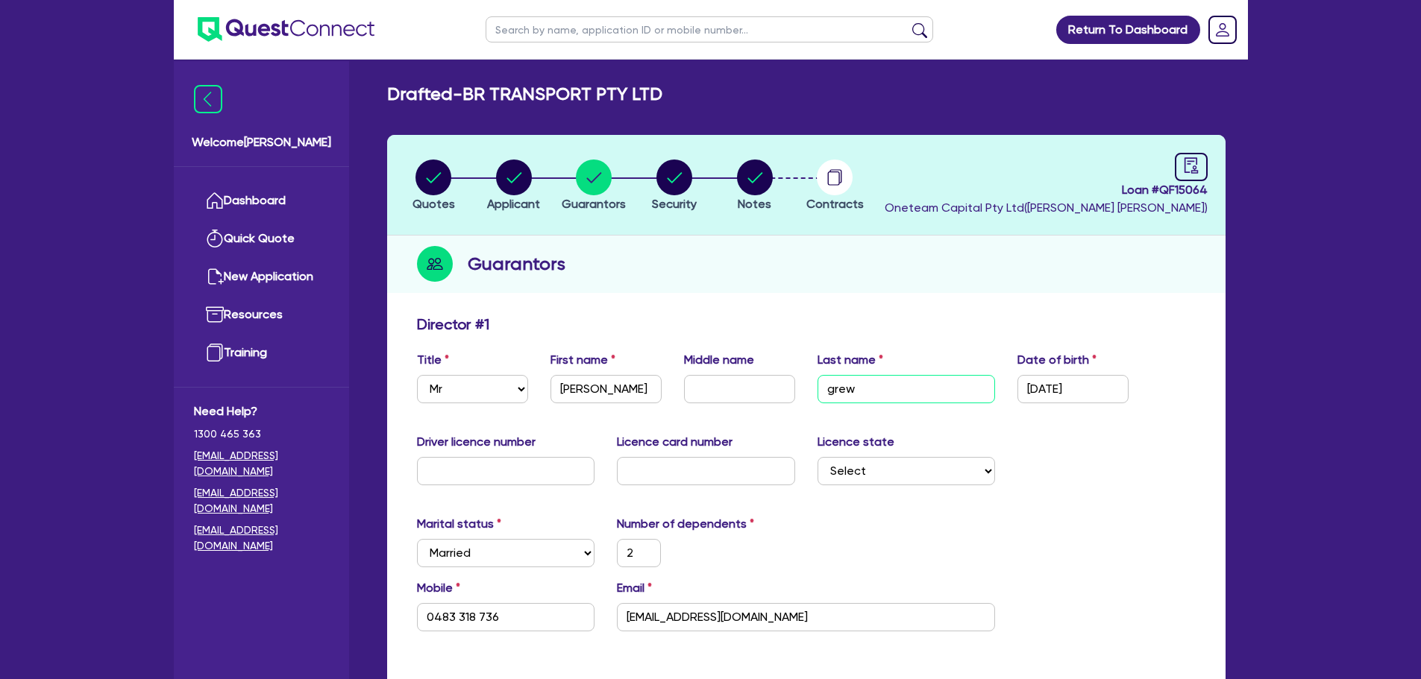
type input "0483 318 736"
type input "1,300,000"
type input "900,000"
type input "4,000"
type input "[PERSON_NAME]"
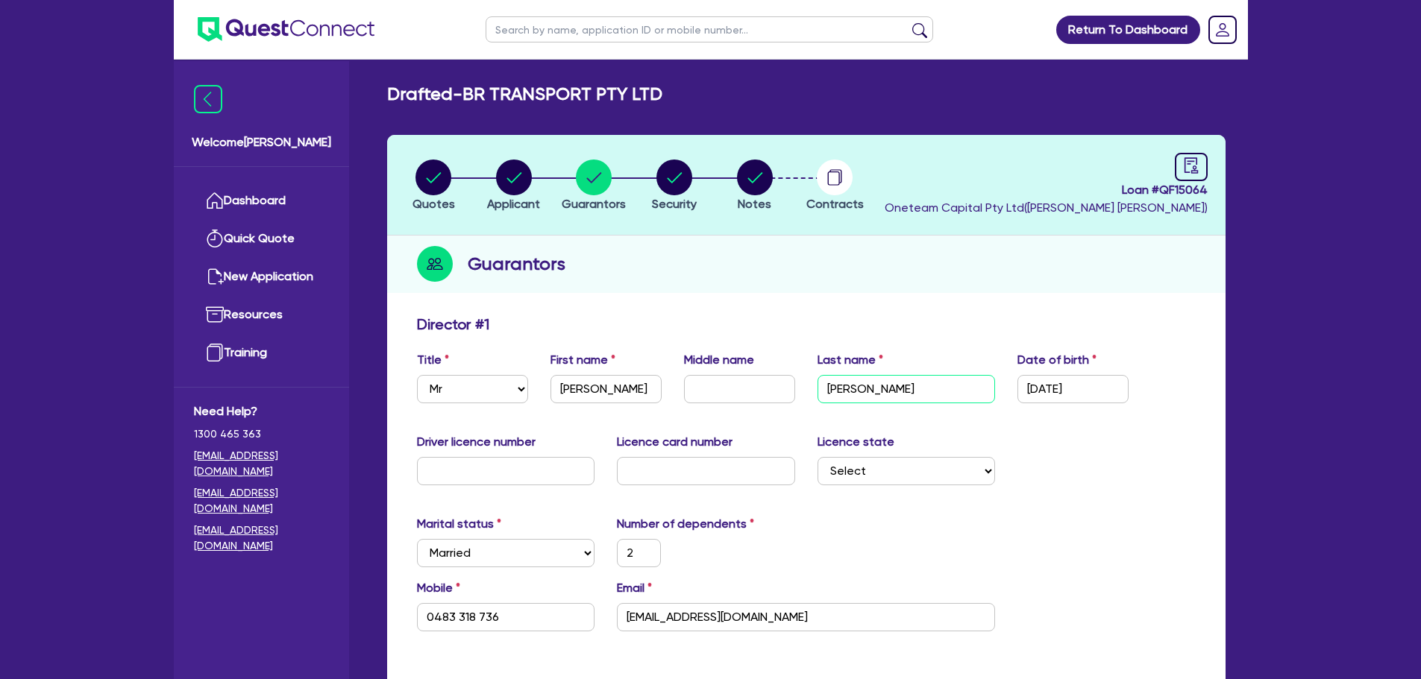
type input "2"
type input "0483 318 736"
type input "1,300,000"
type input "900,000"
type input "4,000"
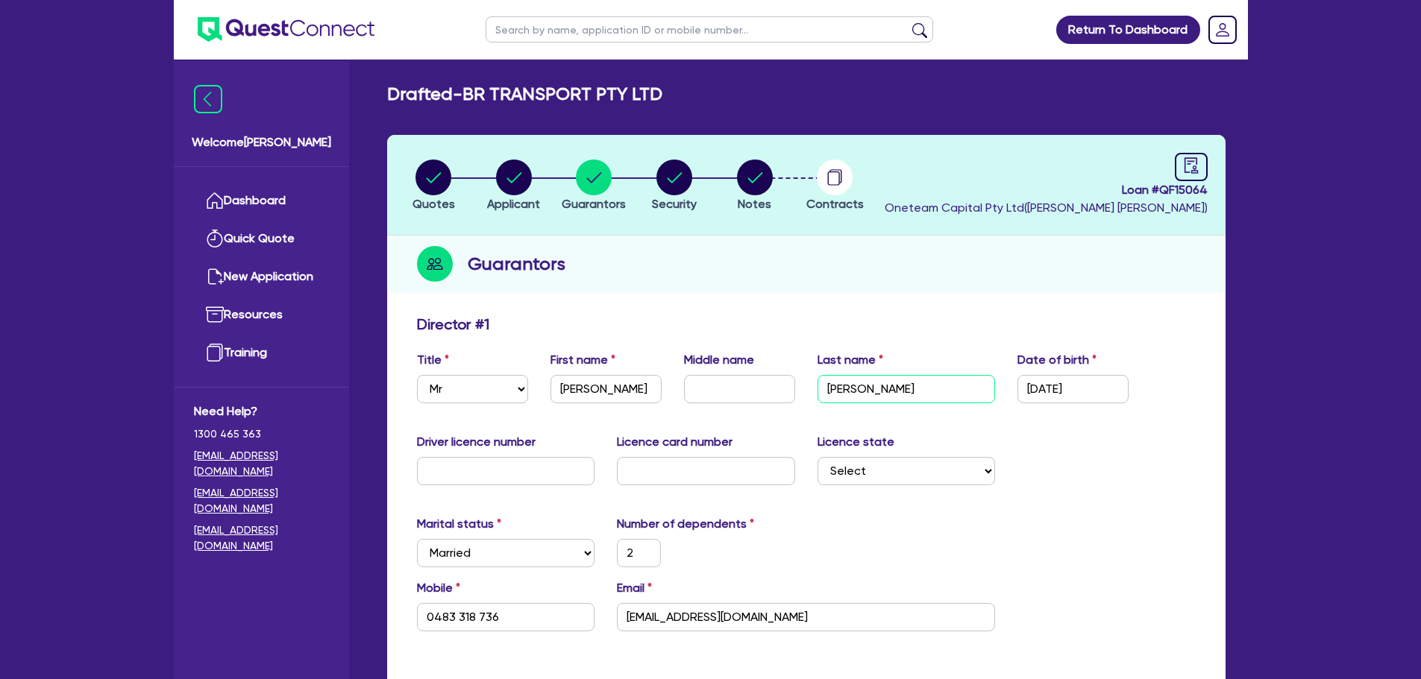
click at [834, 392] on input "[PERSON_NAME]" at bounding box center [906, 389] width 178 height 28
type input "[PERSON_NAME]"
type input "2"
type input "0483 318 736"
type input "1,300,000"
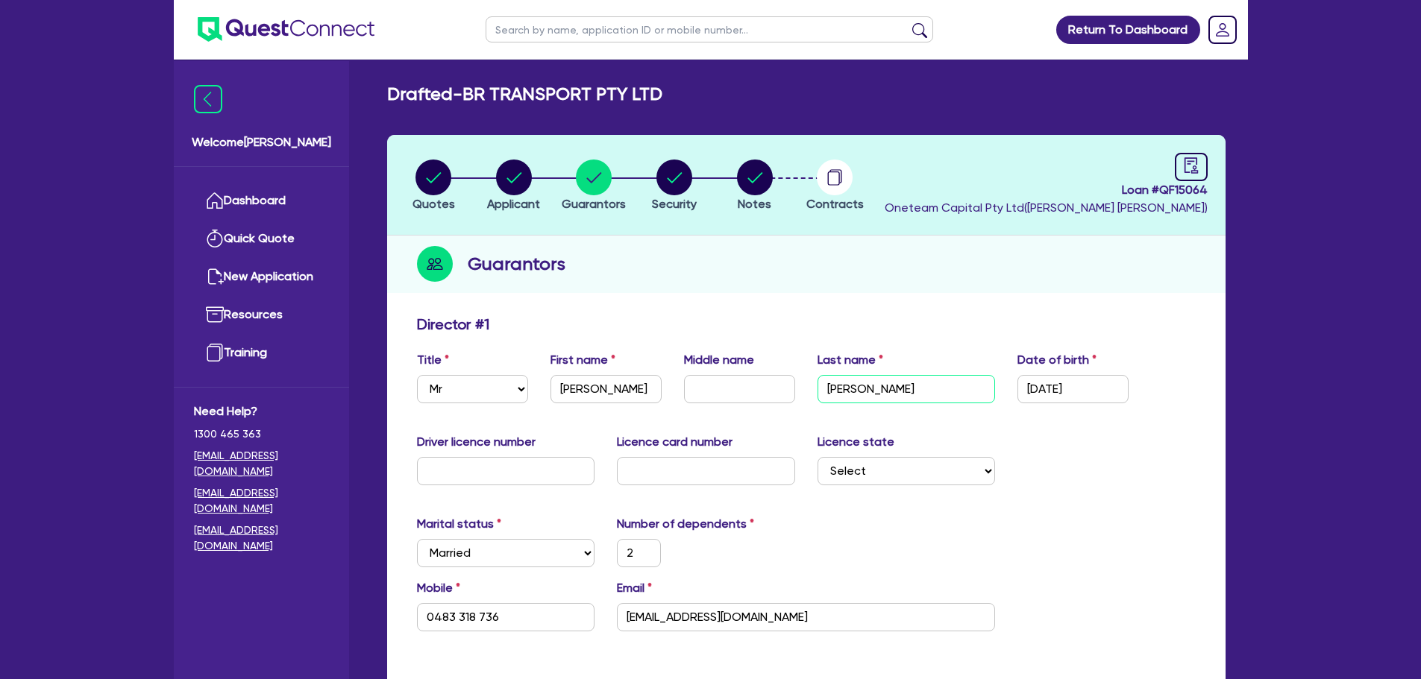
type input "900,000"
type input "4,000"
type input "[PERSON_NAME]"
type input "2"
type input "0483 318 736"
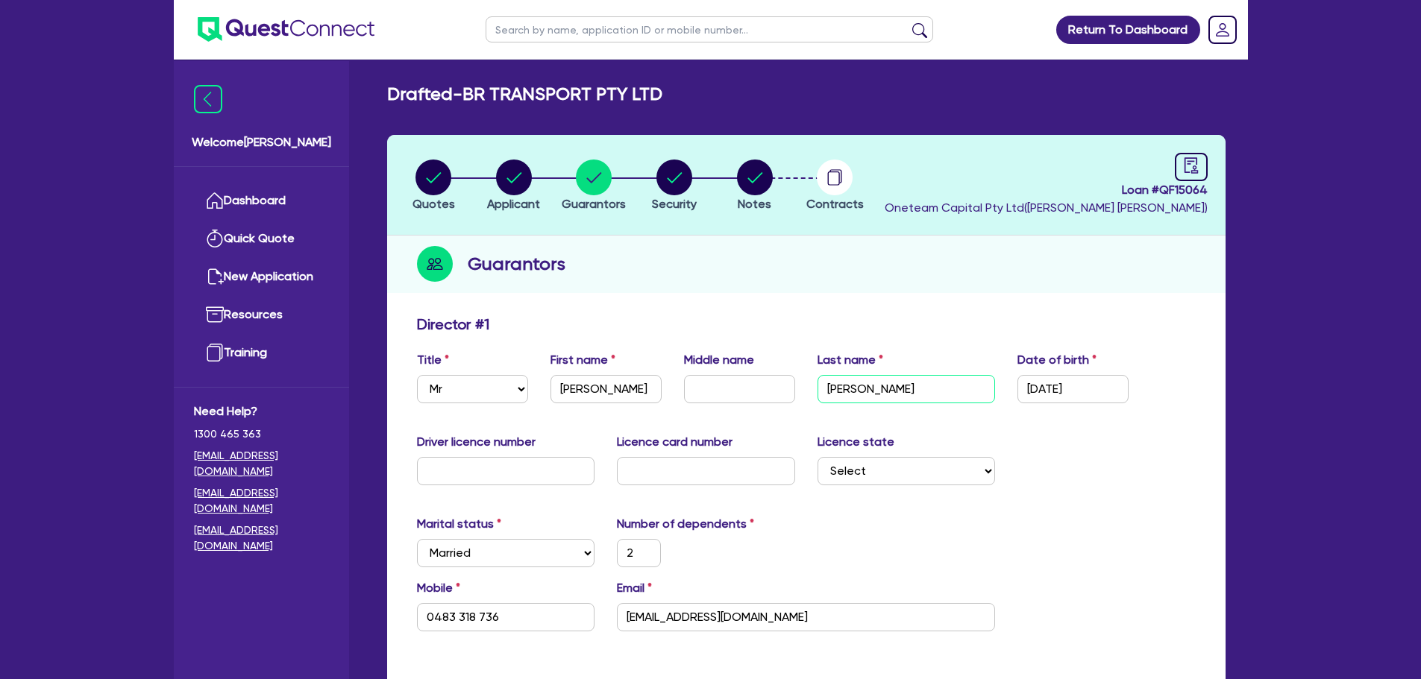
type input "1,300,000"
type input "900,000"
type input "4,000"
click at [875, 389] on input "[PERSON_NAME]" at bounding box center [906, 389] width 178 height 28
type input "[PERSON_NAME]"
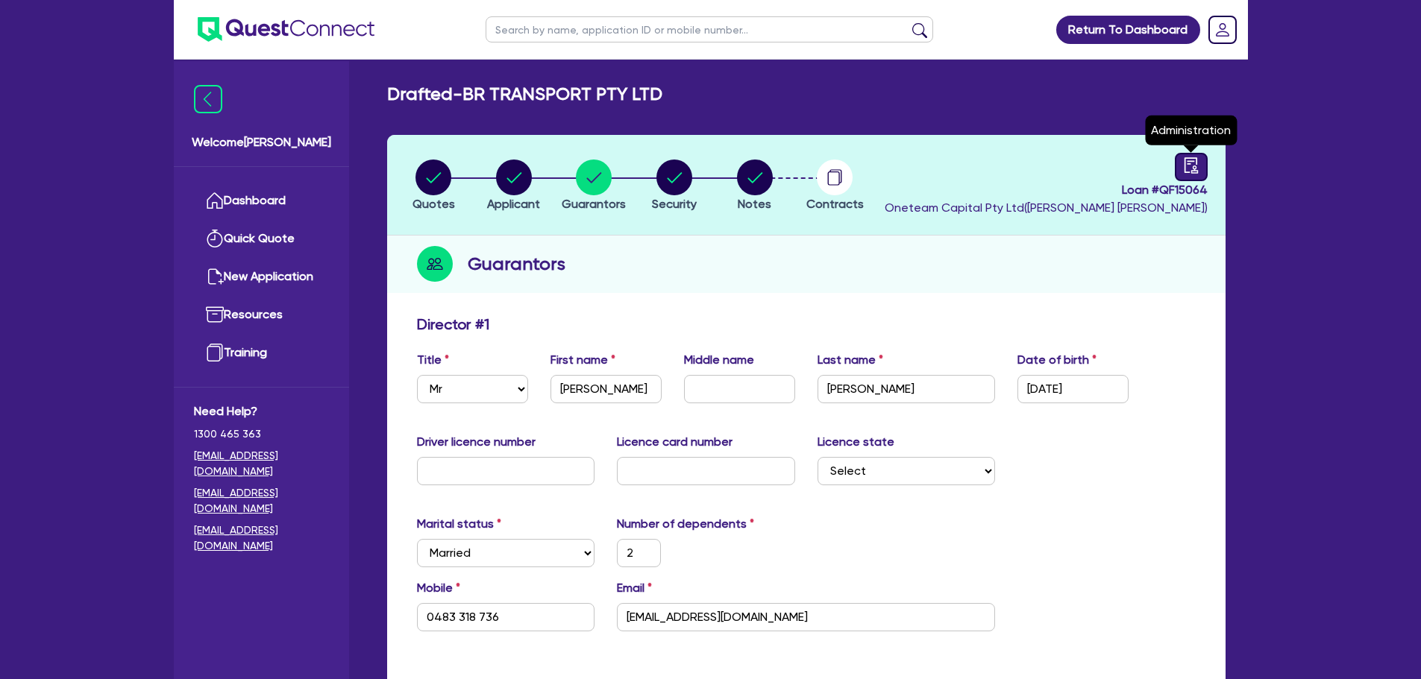
click at [1185, 170] on icon "audit" at bounding box center [1189, 165] width 13 height 16
select select "DRAFTED_NEW"
select select "Other"
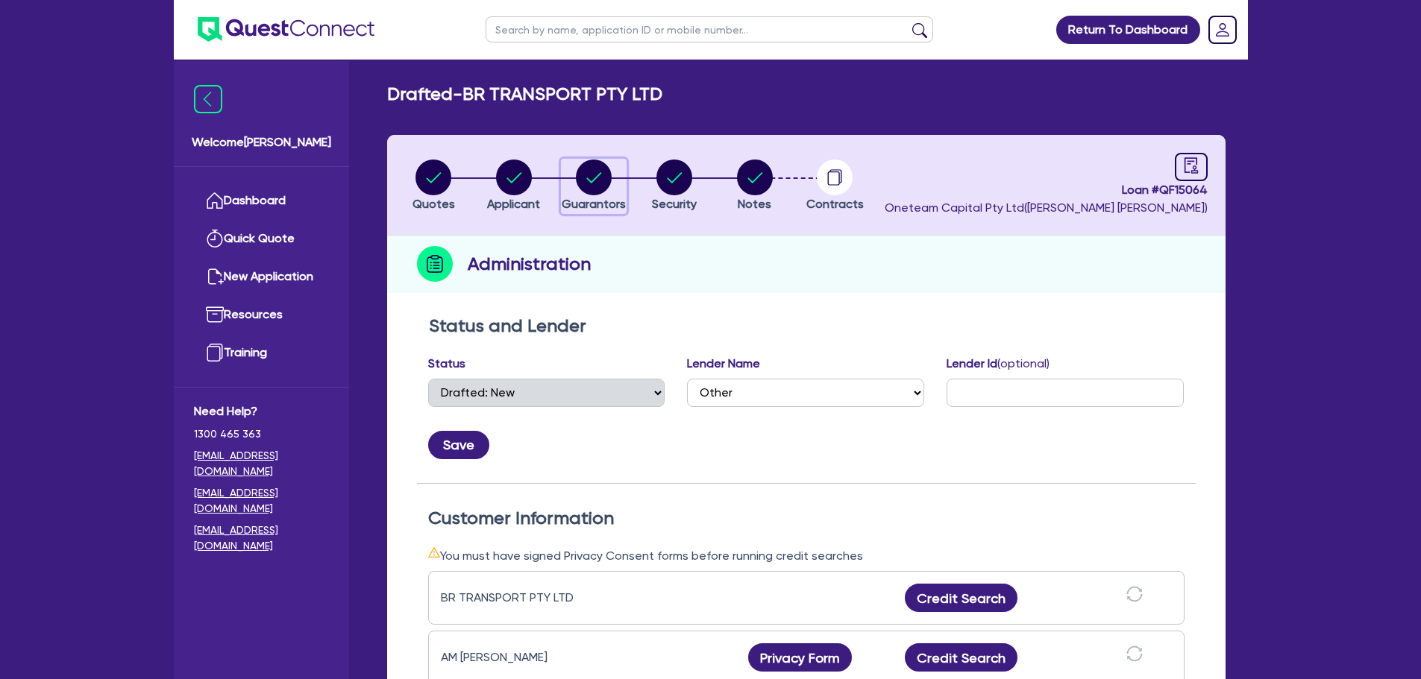
click at [582, 173] on circle "button" at bounding box center [594, 178] width 36 height 36
select select "MR"
select select "MARRIED"
select select "PROPERTY"
select select "MORTGAGE"
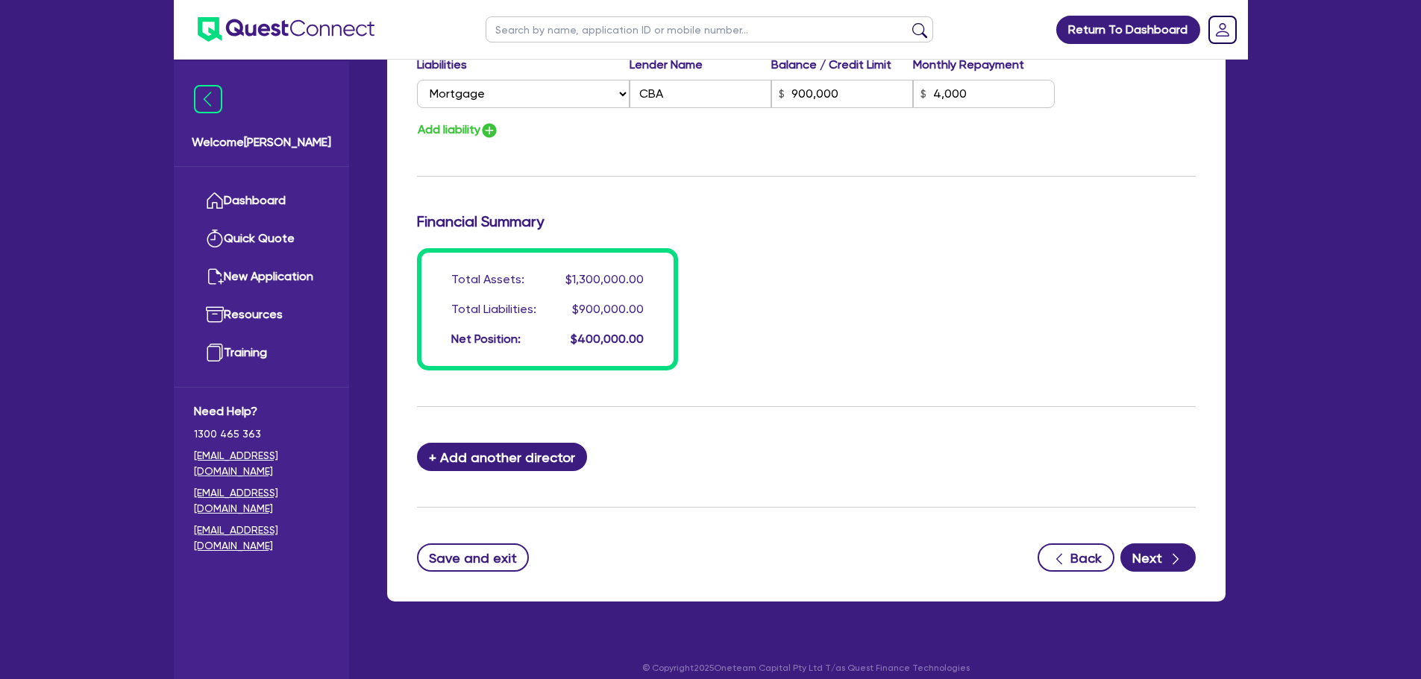
scroll to position [1061, 0]
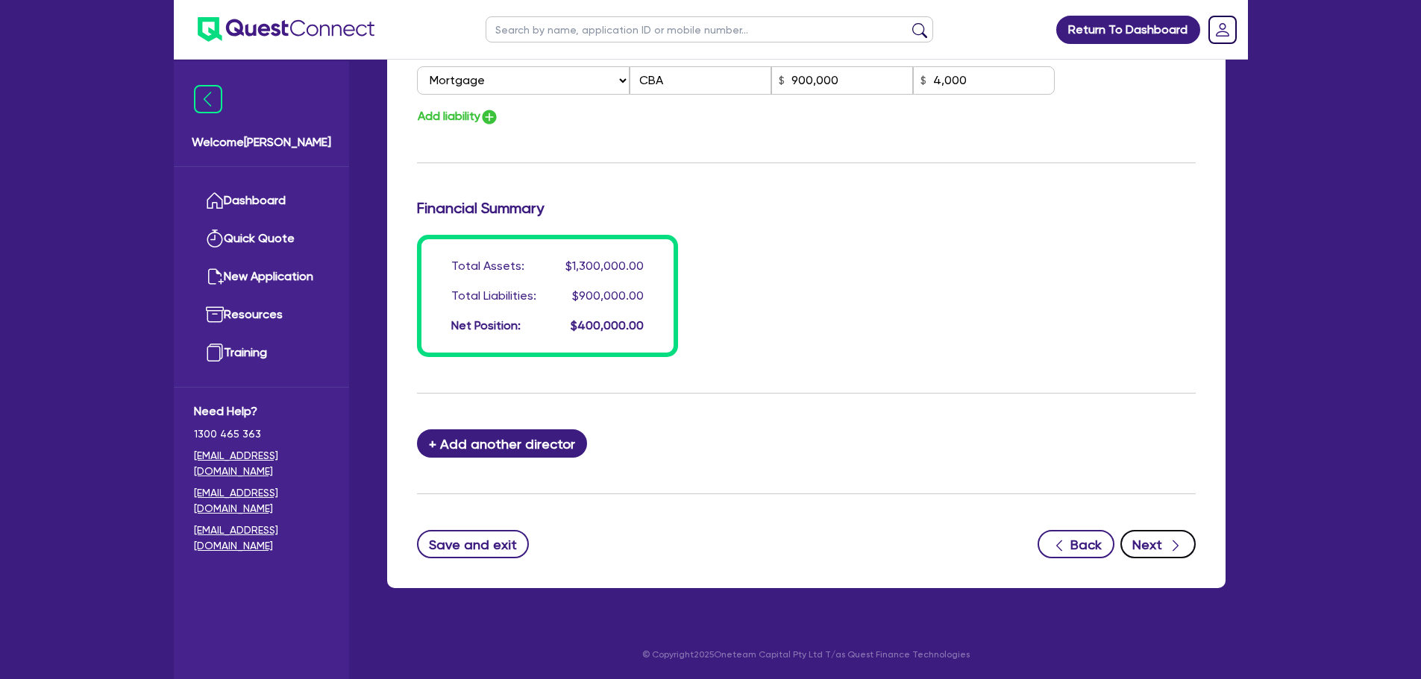
click at [1166, 544] on button "Next" at bounding box center [1157, 544] width 75 height 28
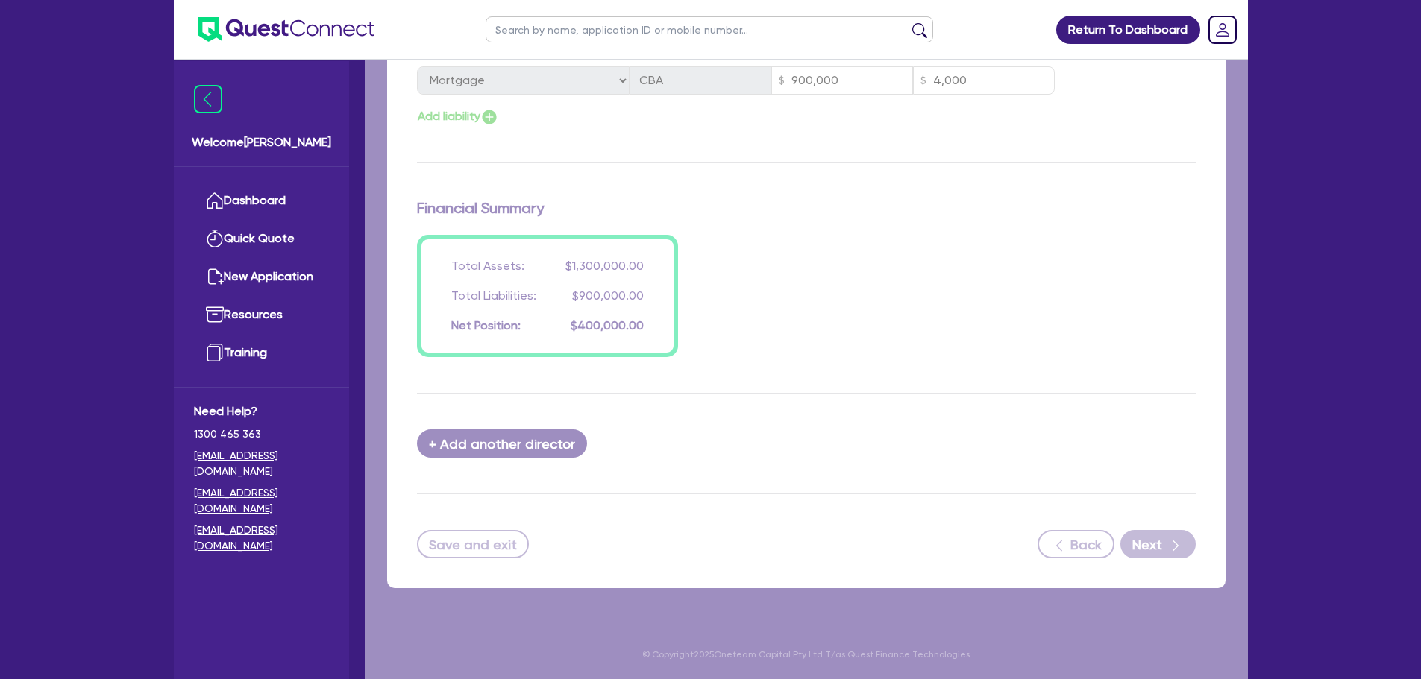
select select "PRIMARY_ASSETS"
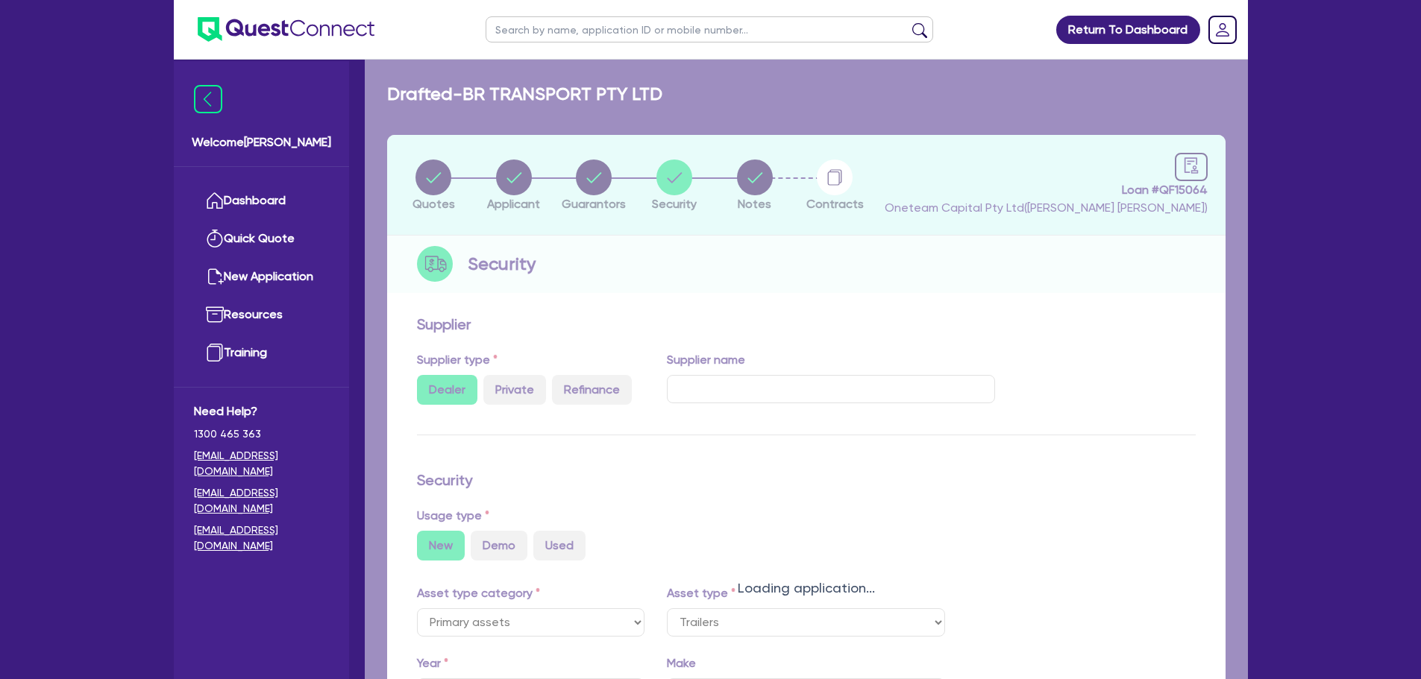
select select "TRAILERS"
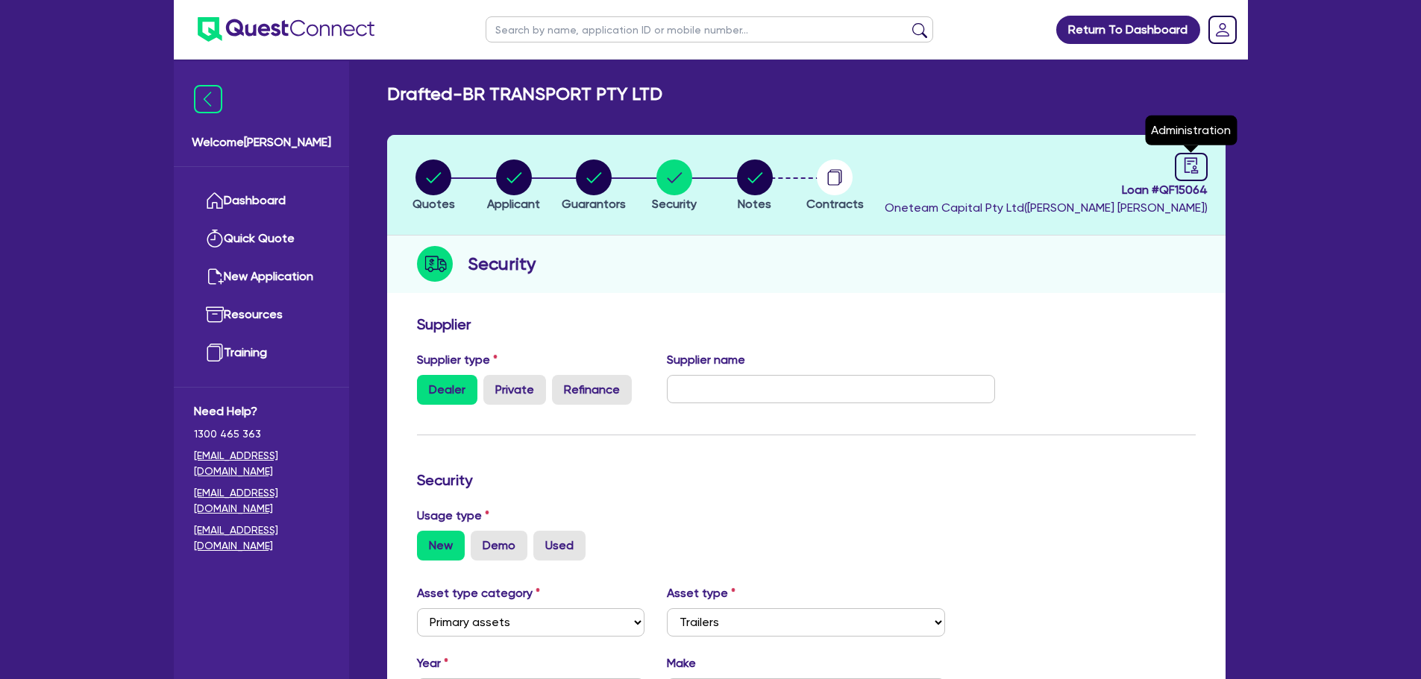
click at [1168, 157] on div "Loan # QF15064 Oneteam Capital Pty Ltd ( [PERSON_NAME] ) Administration" at bounding box center [1045, 185] width 323 height 64
click at [1179, 166] on link at bounding box center [1190, 167] width 33 height 28
select select "DRAFTED_NEW"
select select "Other"
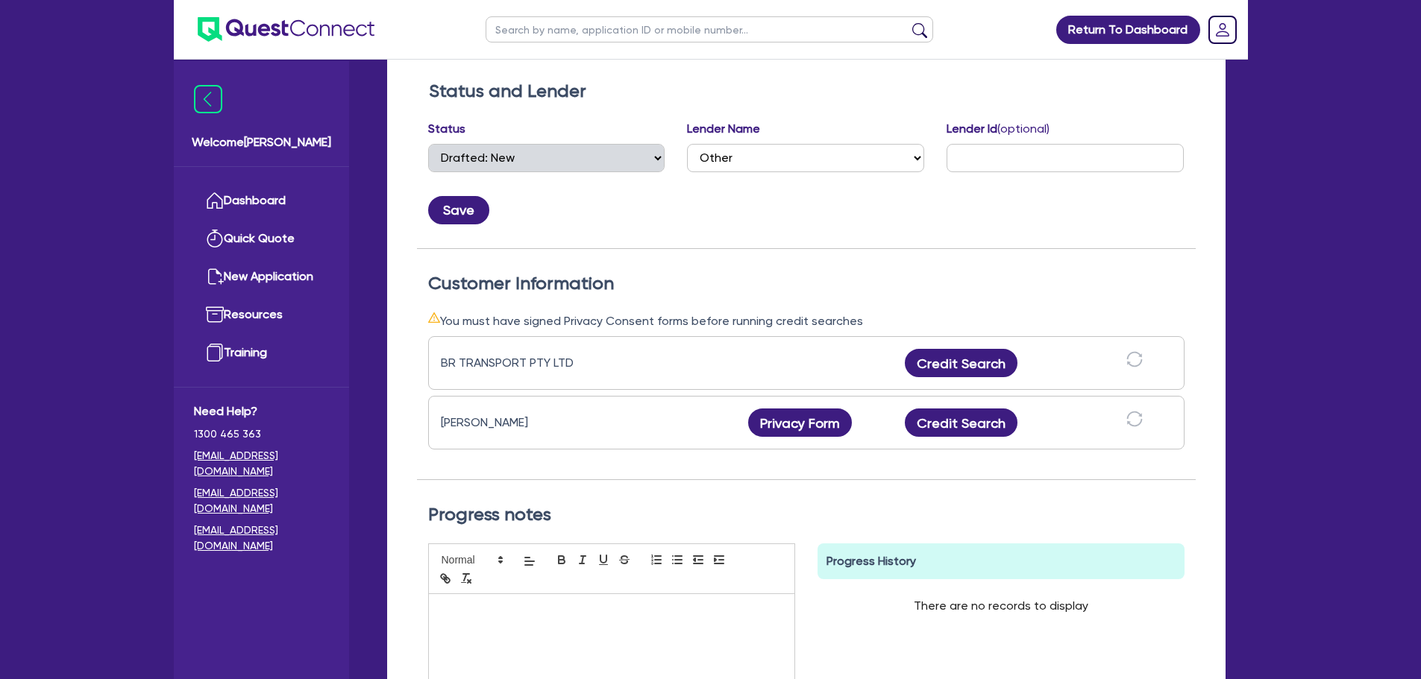
scroll to position [373, 0]
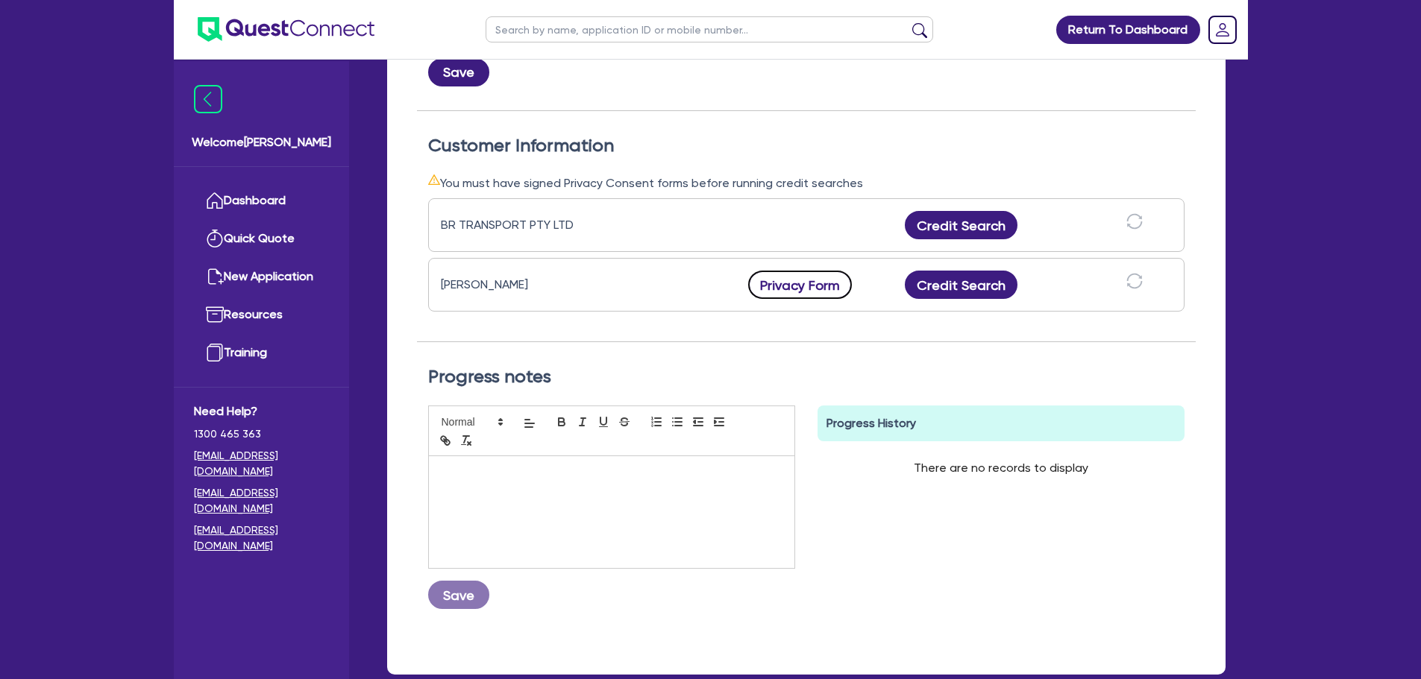
click at [795, 290] on button "Privacy Form" at bounding box center [800, 285] width 104 height 28
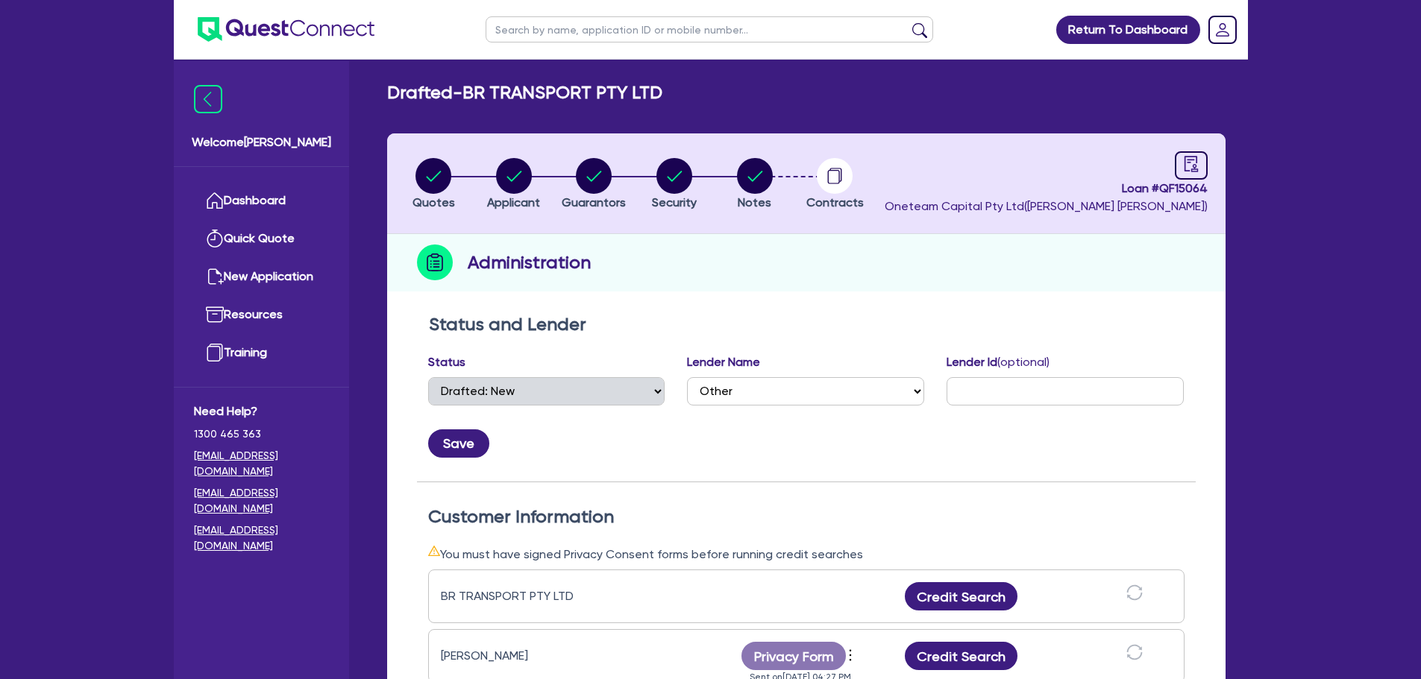
scroll to position [0, 0]
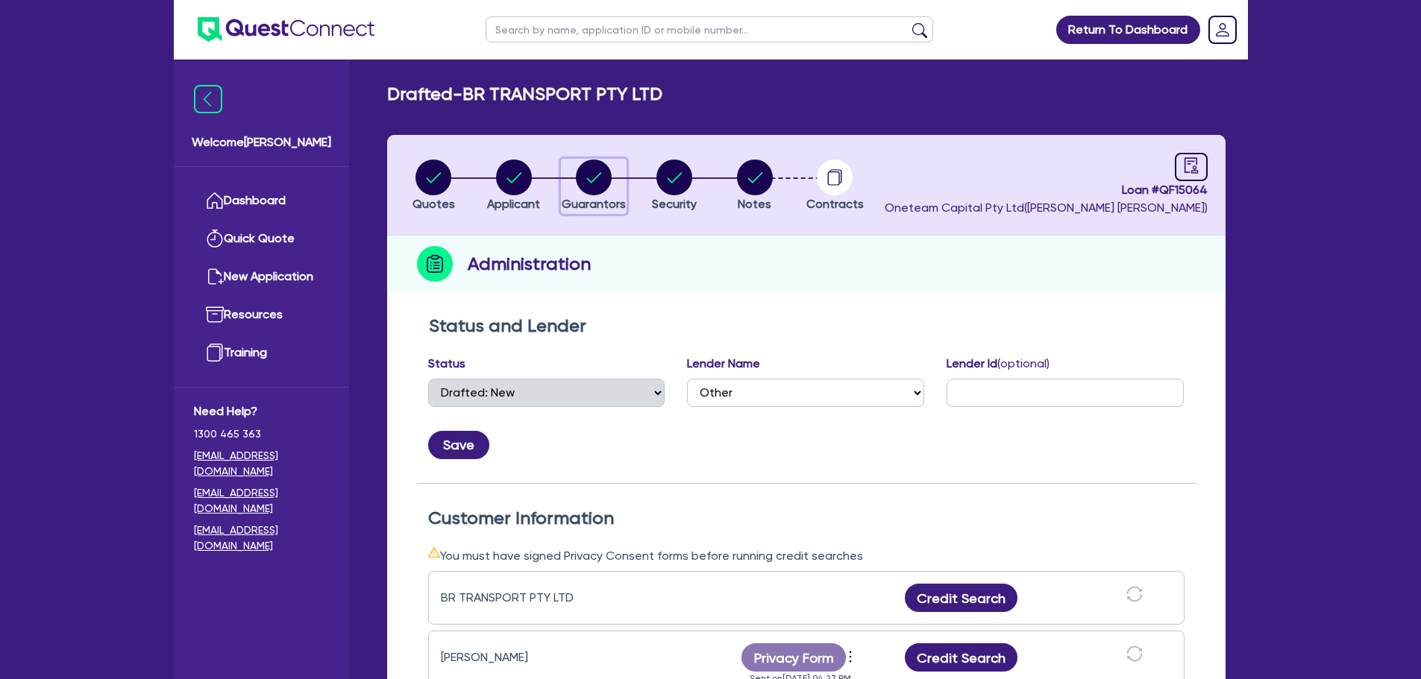
click at [574, 169] on div "button" at bounding box center [593, 178] width 64 height 36
select select "MR"
select select "MARRIED"
select select "PROPERTY"
select select "MORTGAGE"
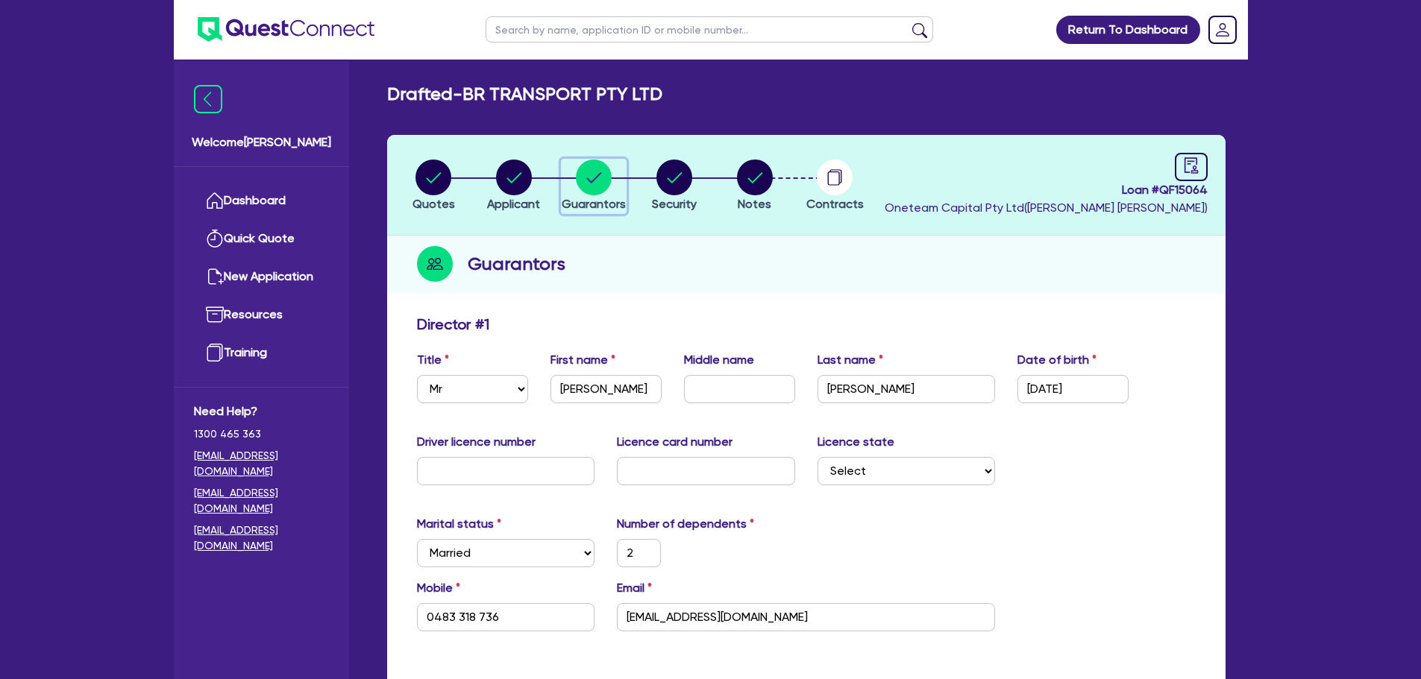
scroll to position [373, 0]
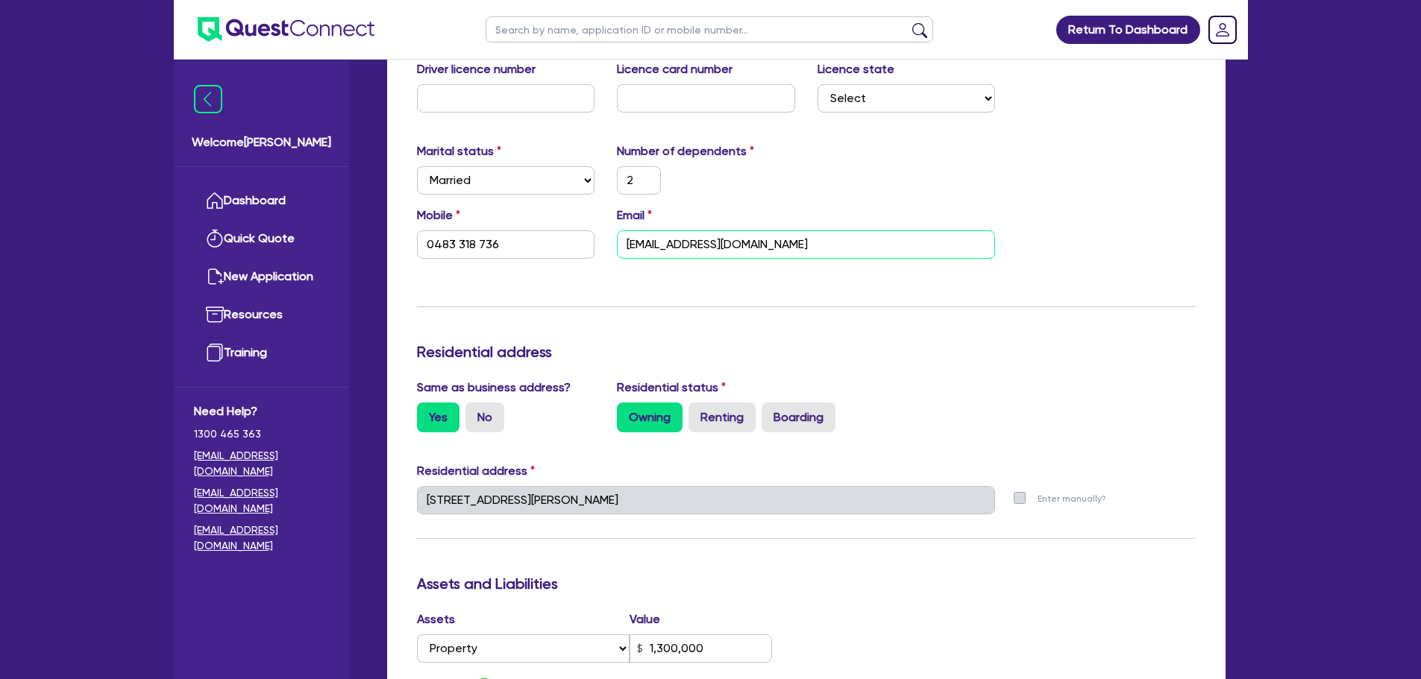
drag, startPoint x: 638, startPoint y: 246, endPoint x: 675, endPoint y: 326, distance: 87.8
click at [638, 245] on input "[EMAIL_ADDRESS][DOMAIN_NAME]" at bounding box center [806, 244] width 378 height 28
click at [688, 259] on div "Mobile [PHONE_NUMBER] Email [EMAIL_ADDRESS][DOMAIN_NAME]" at bounding box center [806, 239] width 801 height 64
click at [689, 272] on div "Update residential status for Director #1 Boarding is only acceptable when the …" at bounding box center [806, 494] width 778 height 1103
click at [811, 248] on input "[EMAIL_ADDRESS][DOMAIN_NAME]" at bounding box center [806, 244] width 378 height 28
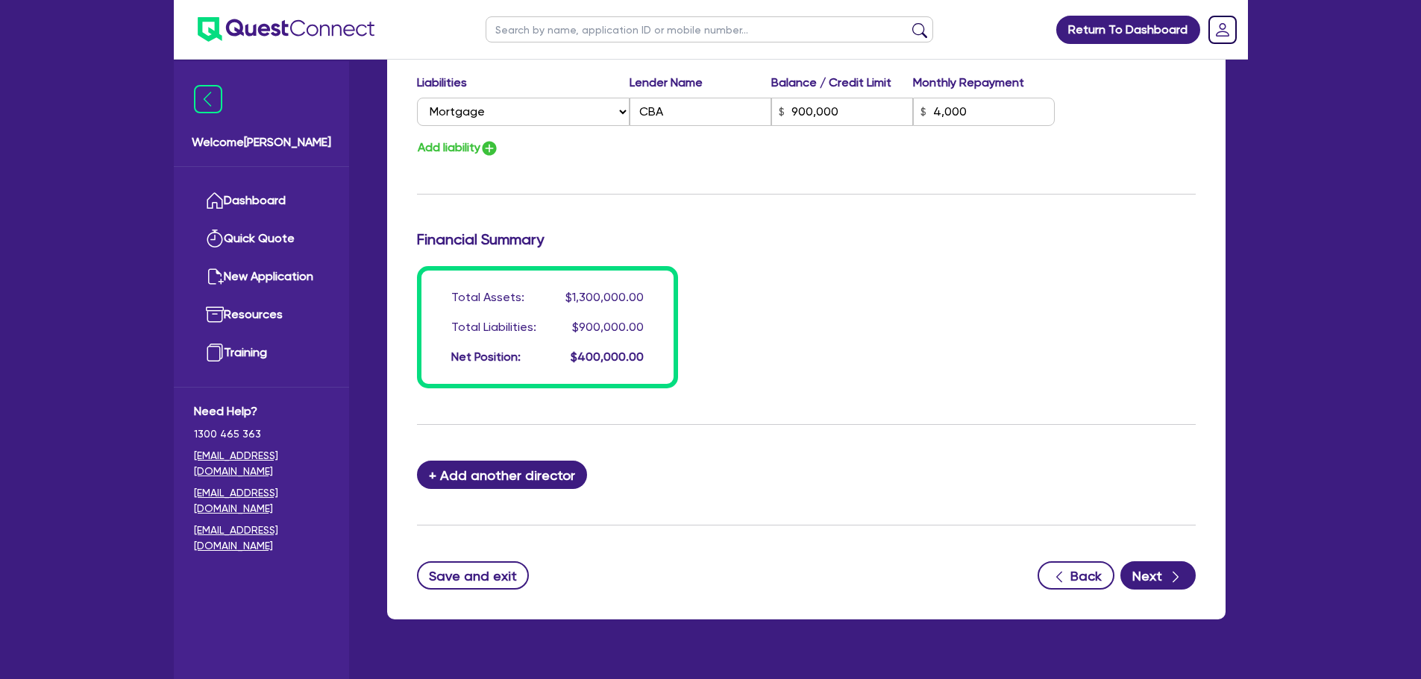
scroll to position [1061, 0]
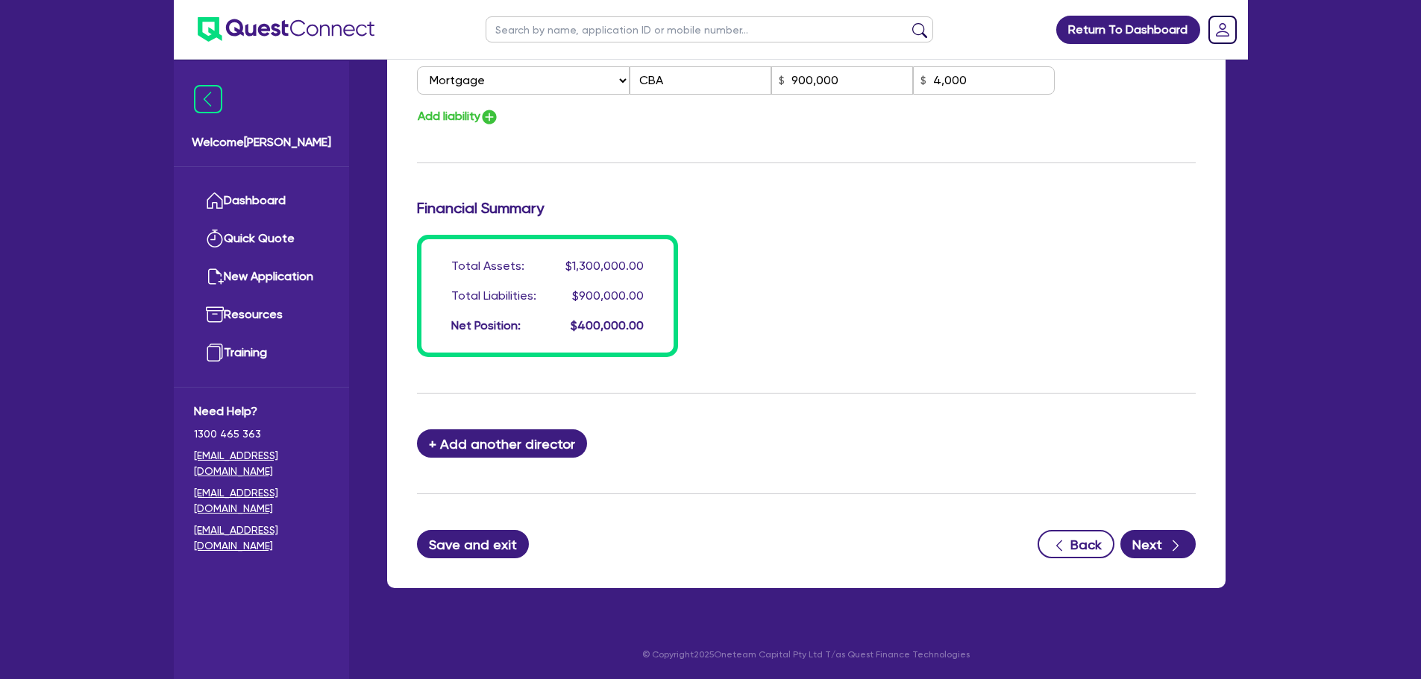
click at [479, 552] on button "Save and exit" at bounding box center [473, 544] width 113 height 28
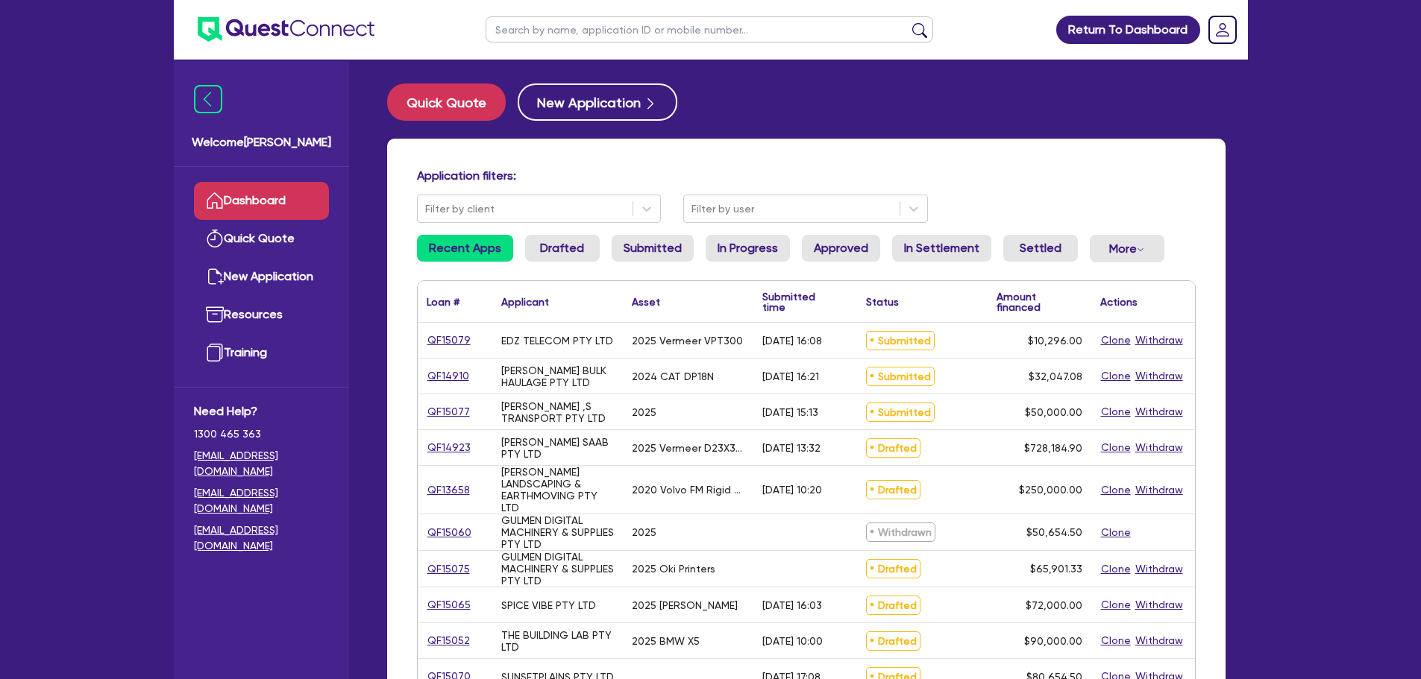
click at [585, 28] on input "text" at bounding box center [708, 29] width 447 height 26
type input "[PERSON_NAME]"
click at [907, 22] on button "submit" at bounding box center [919, 32] width 24 height 21
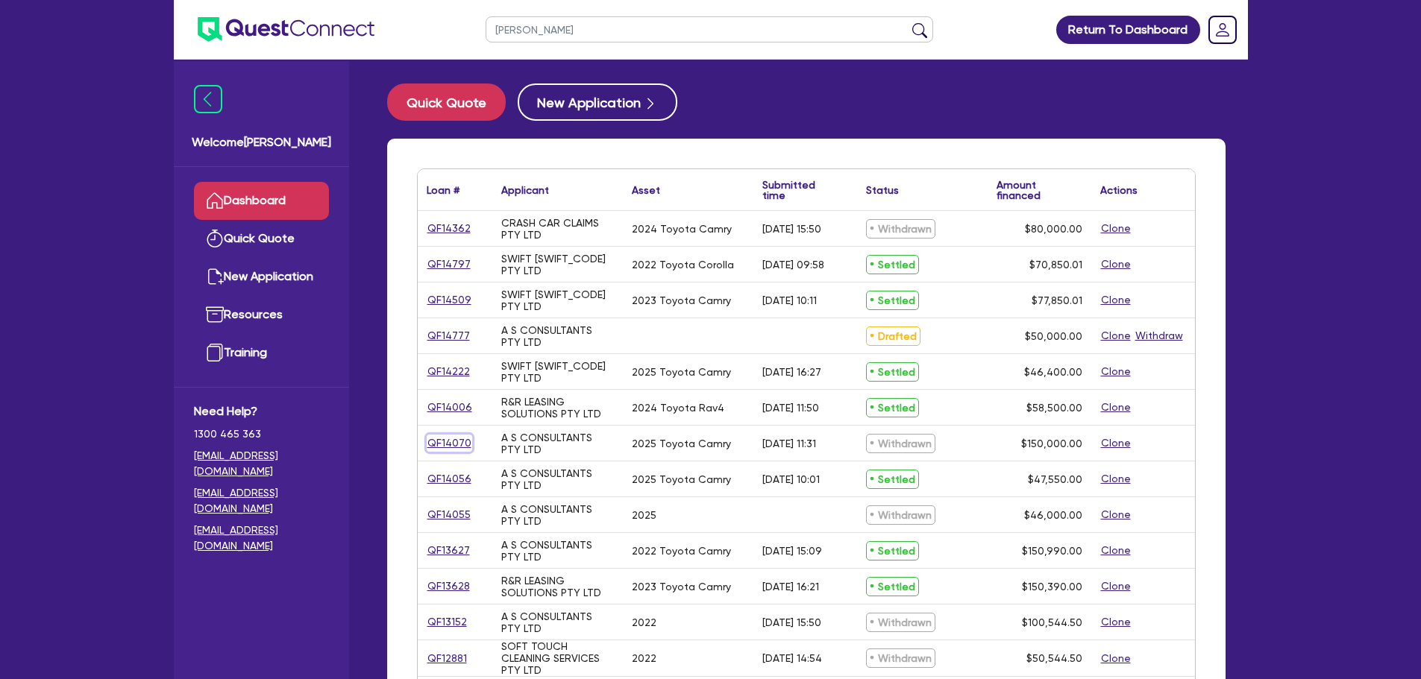
click at [466, 439] on link "QF14070" at bounding box center [449, 443] width 45 height 17
select select "CARS_AND_LIGHT_TRUCKS"
select select "PASSENGER_VEHICLES"
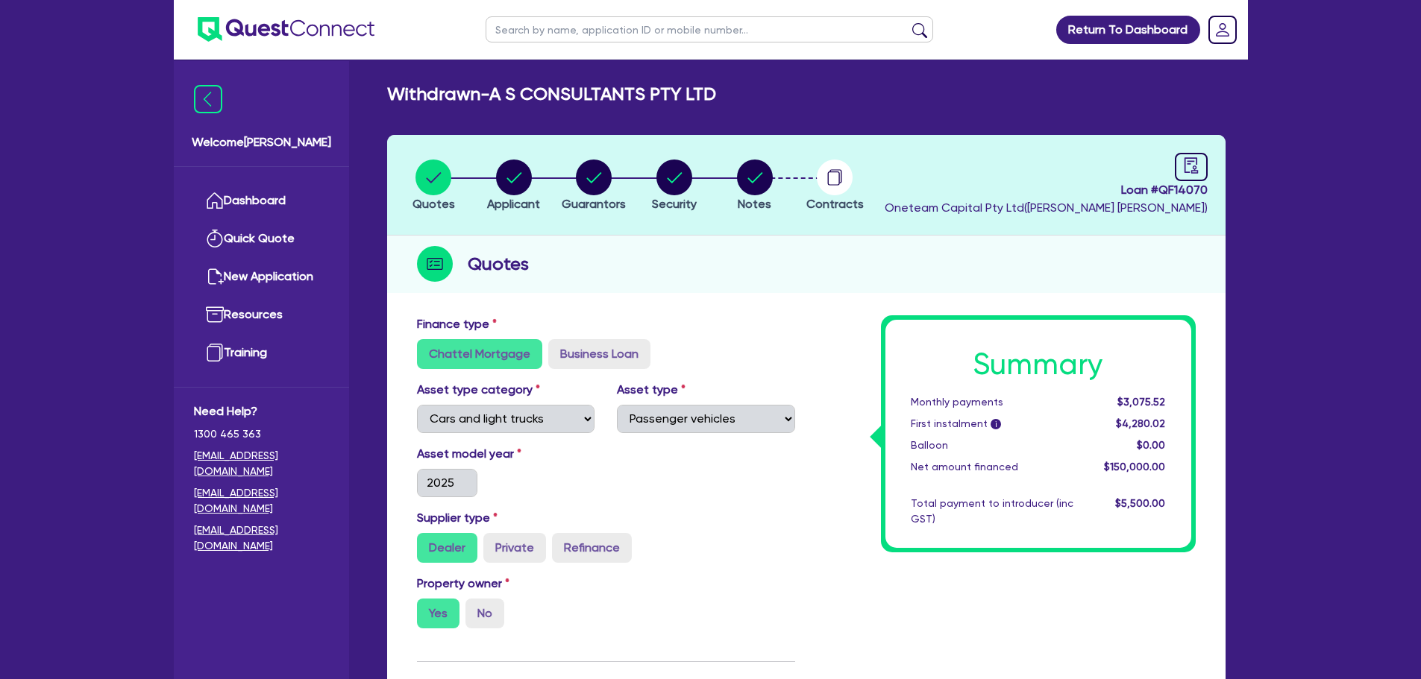
click at [526, 35] on input "text" at bounding box center [708, 29] width 447 height 26
type input "[PERSON_NAME]"
click button "submit" at bounding box center [919, 32] width 24 height 21
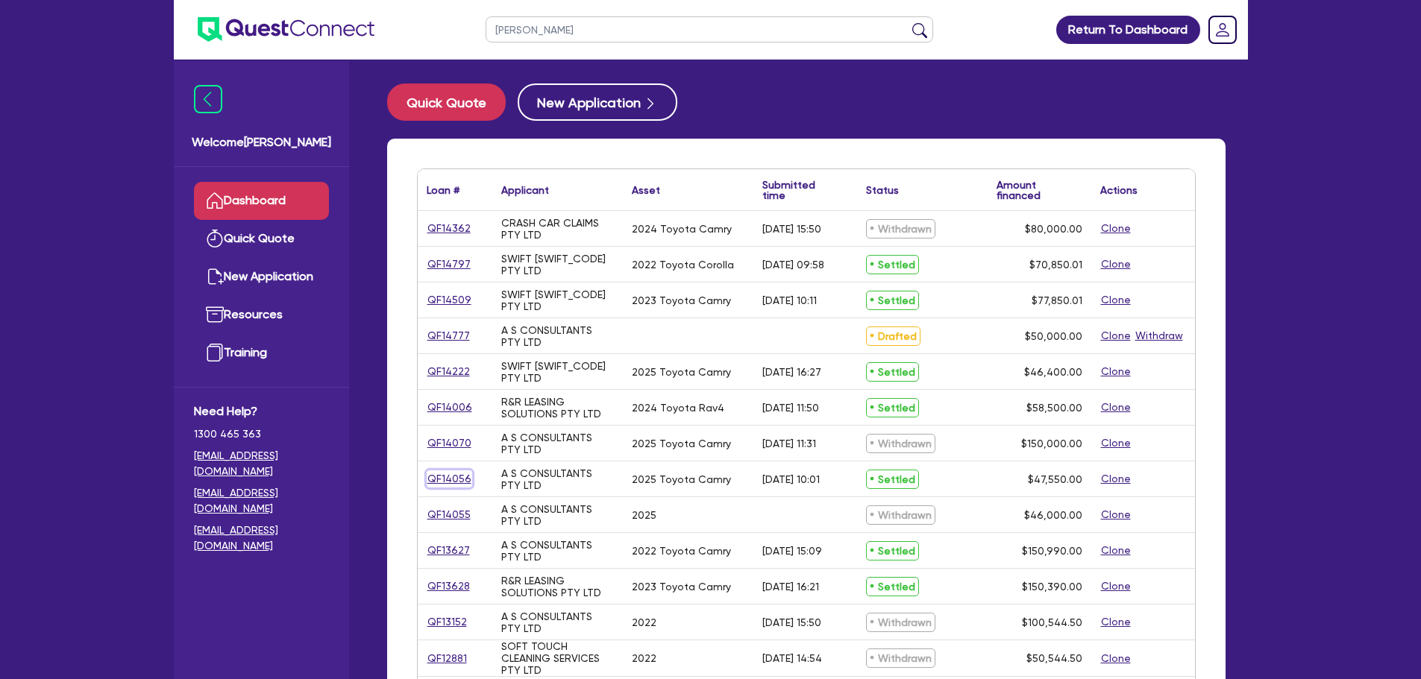
click at [452, 483] on link "QF14056" at bounding box center [449, 479] width 45 height 17
select select "CARS_AND_LIGHT_TRUCKS"
select select "PASSENGER_VEHICLES"
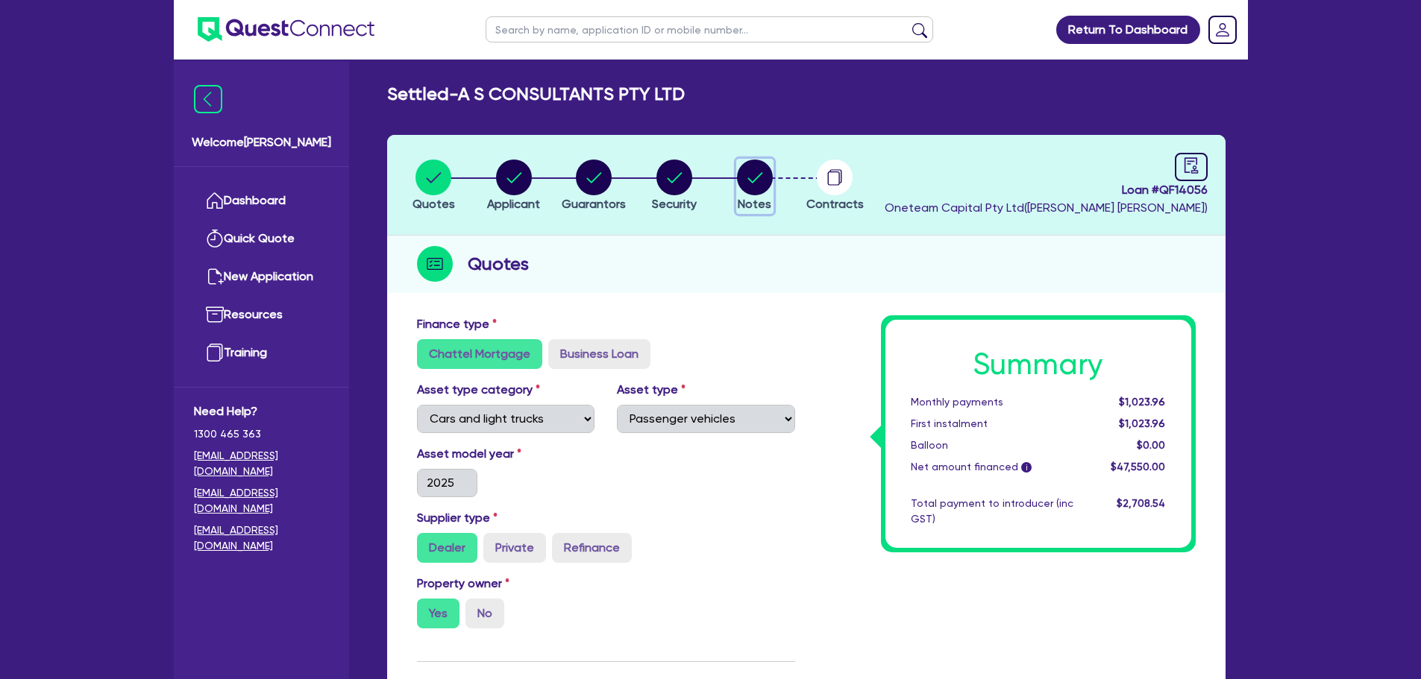
click at [743, 177] on circle "button" at bounding box center [755, 178] width 36 height 36
select select "Other"
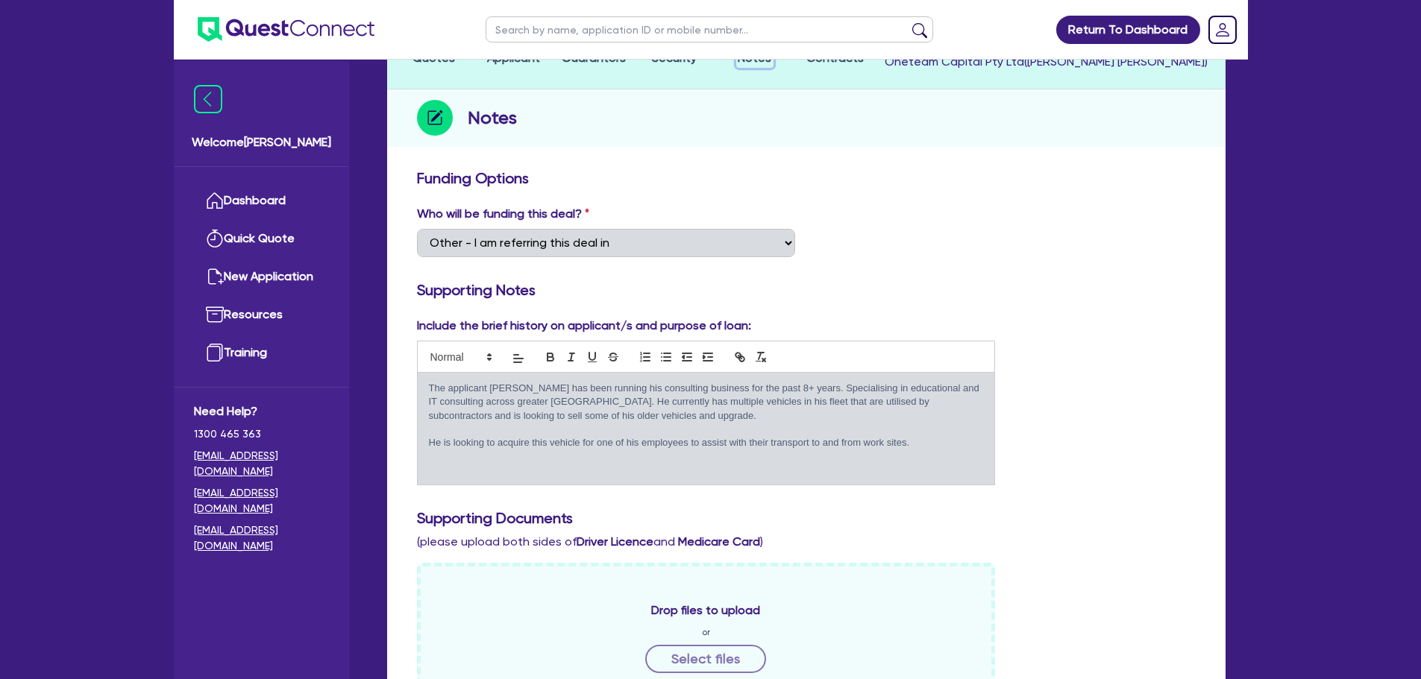
scroll to position [149, 0]
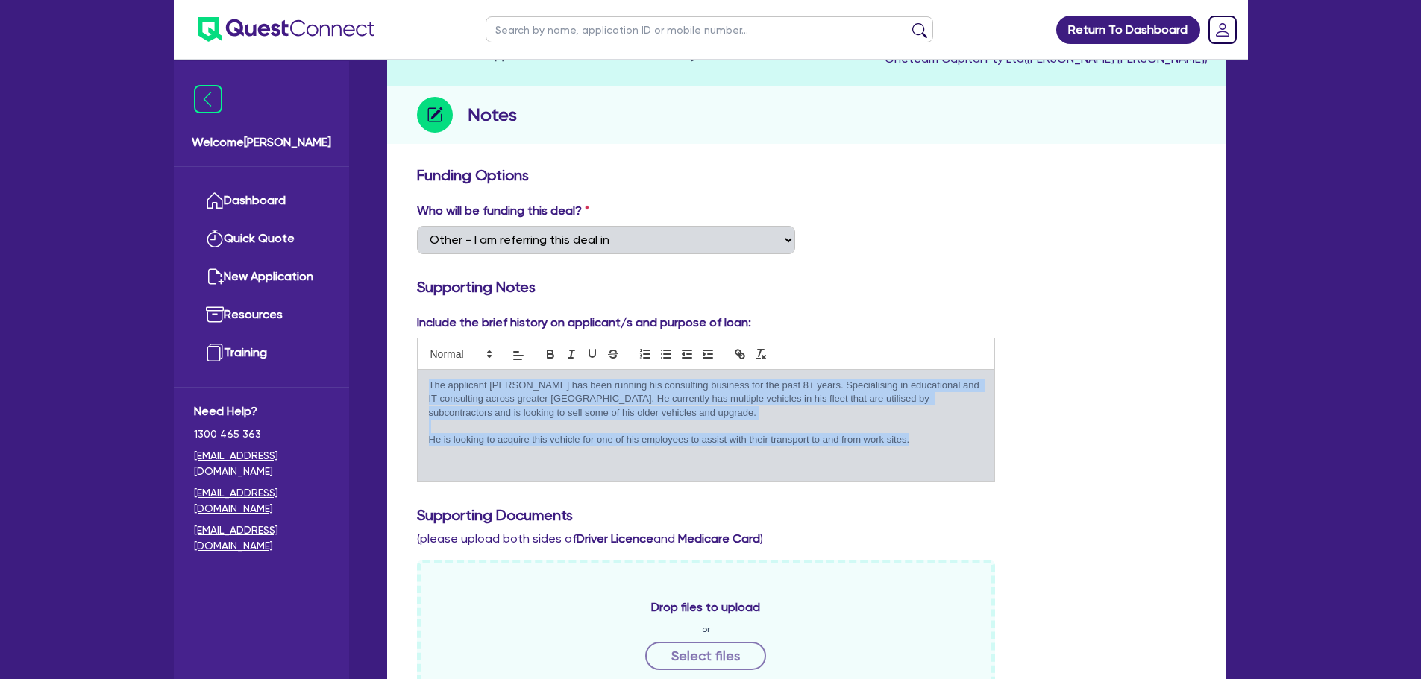
drag, startPoint x: 938, startPoint y: 442, endPoint x: 402, endPoint y: 387, distance: 539.0
click at [402, 387] on div "Funding Options Who will be funding this deal? Select I want Quest to fund 100%…" at bounding box center [806, 683] width 838 height 1048
copy div "The applicant [PERSON_NAME] has been running his consulting business for the pa…"
